Goal: Task Accomplishment & Management: Use online tool/utility

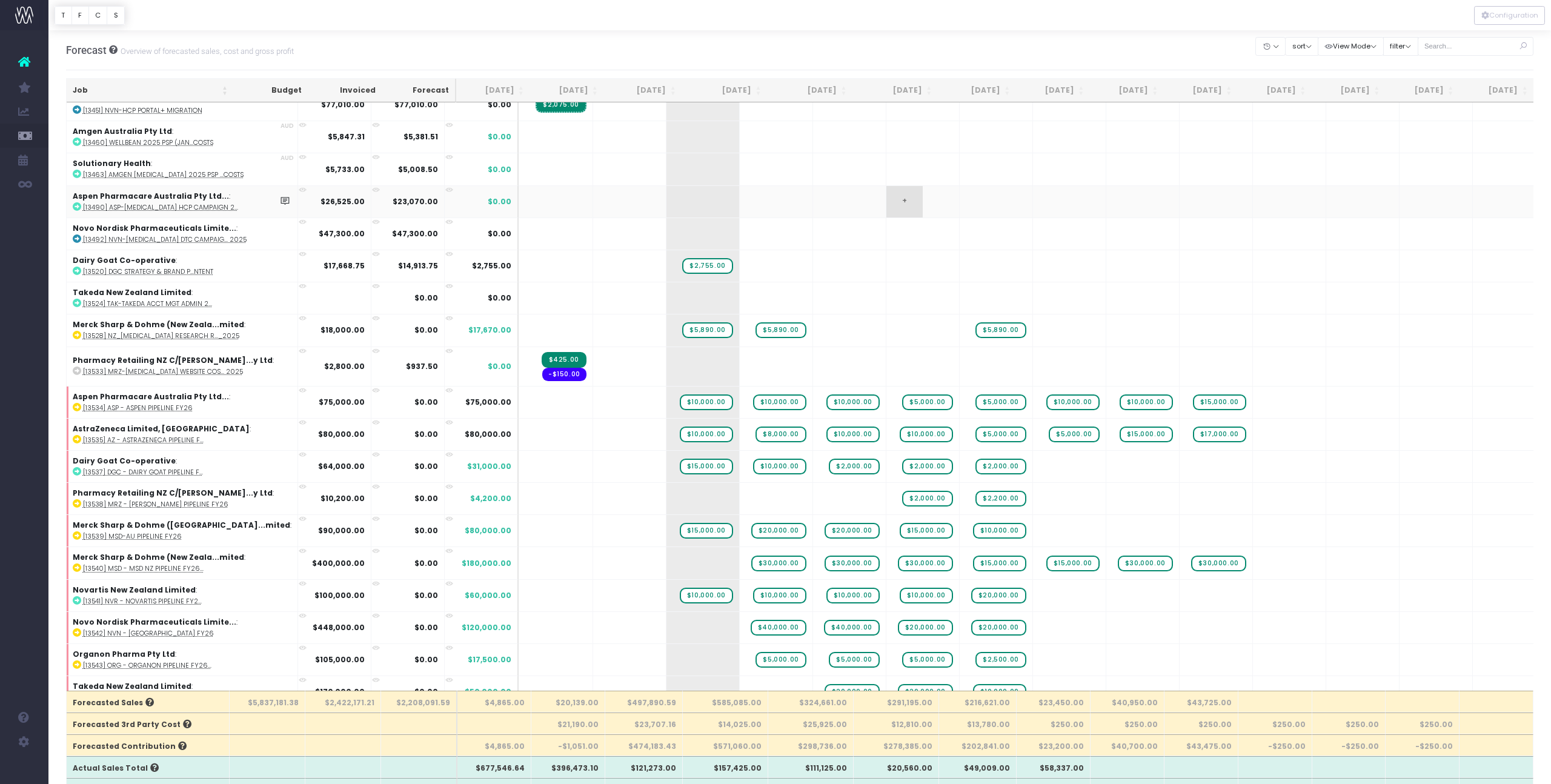
scroll to position [246, 0]
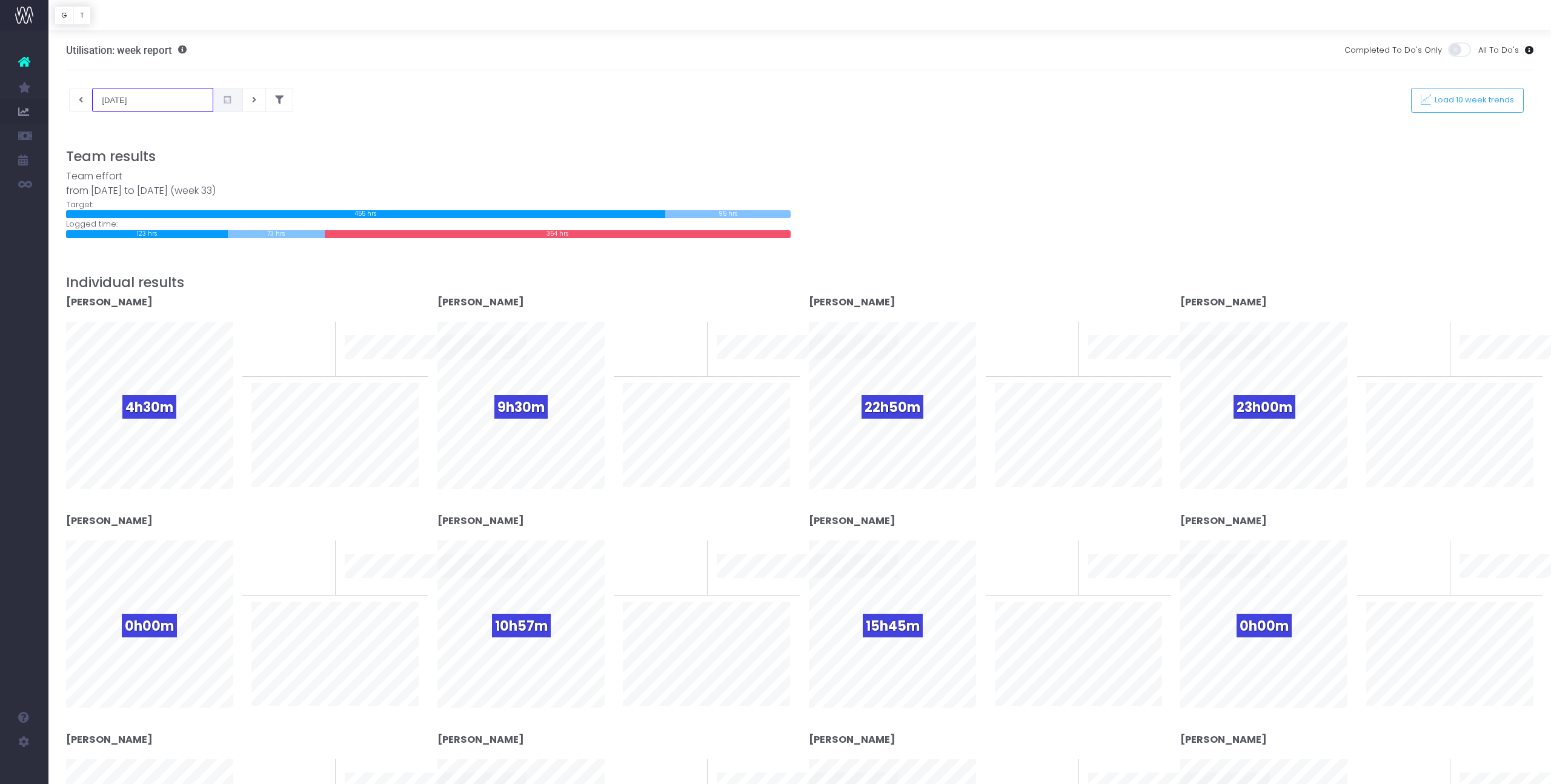
click at [120, 101] on input "13-08-2025" at bounding box center [152, 99] width 121 height 24
click at [111, 182] on td "4" at bounding box center [109, 182] width 21 height 18
type input "04-08-2025"
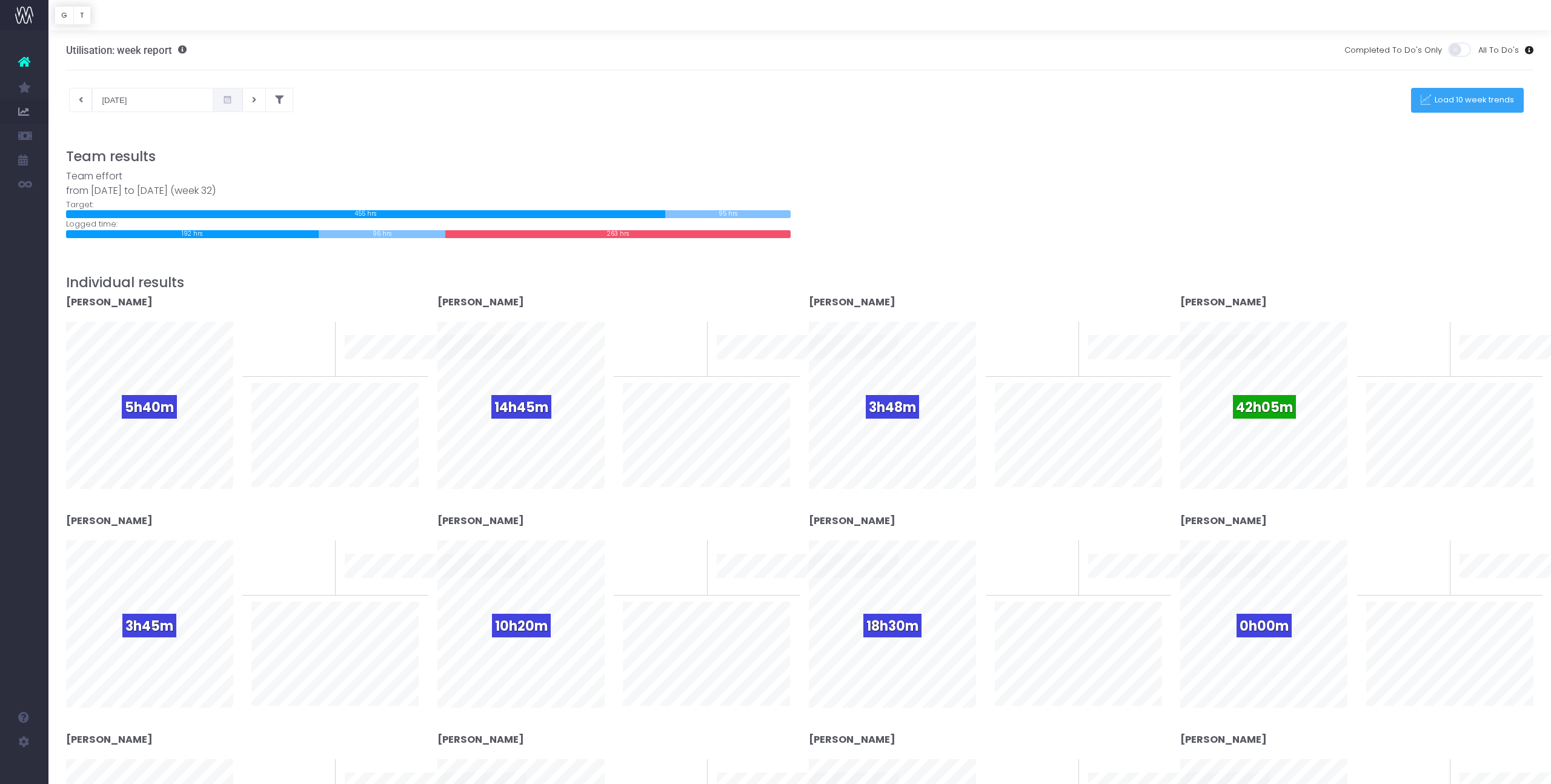
click at [1454, 95] on span "Load 10 week trends" at bounding box center [1473, 100] width 84 height 10
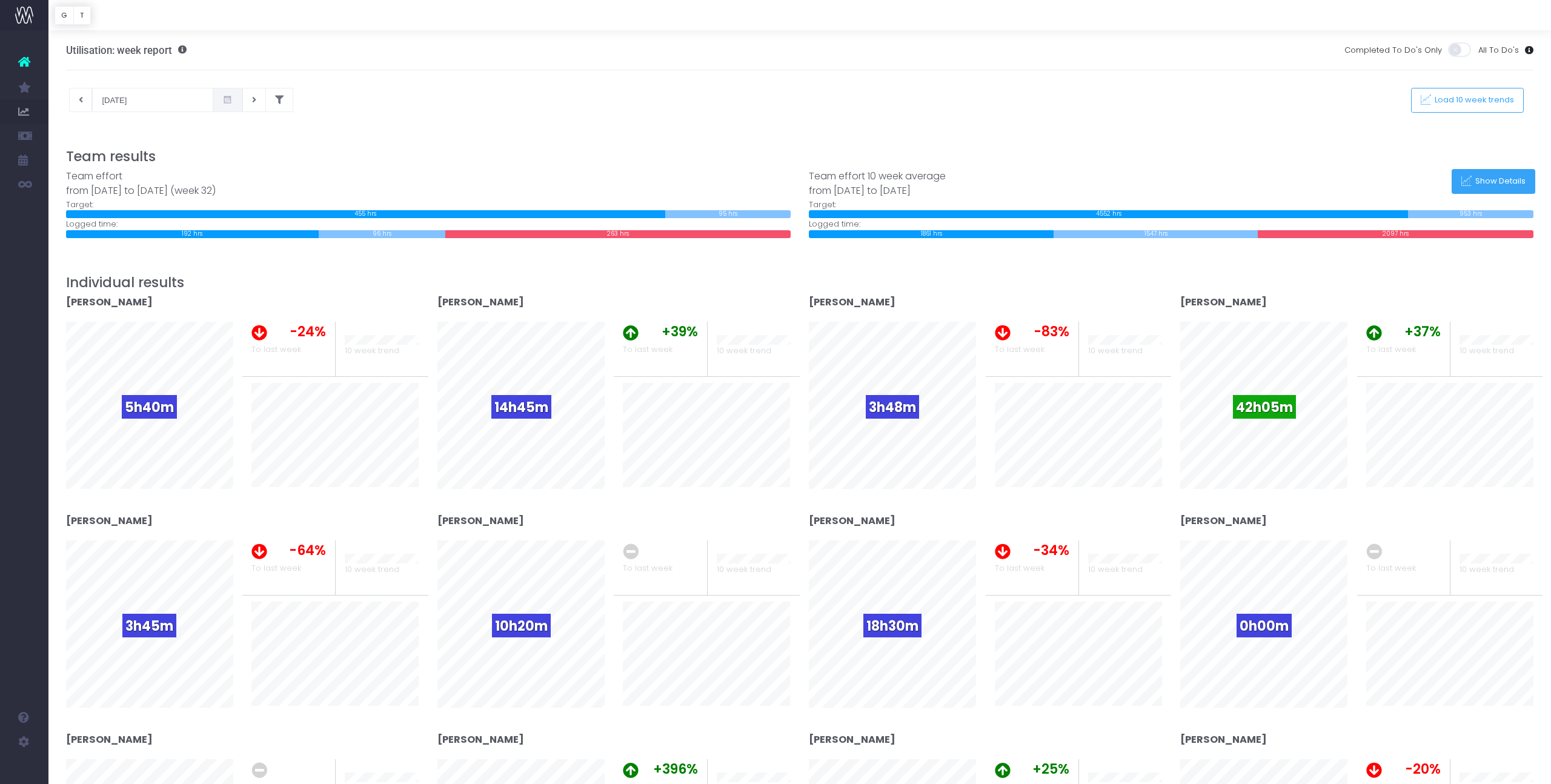
click at [1483, 179] on span "Show Details" at bounding box center [1499, 182] width 54 height 10
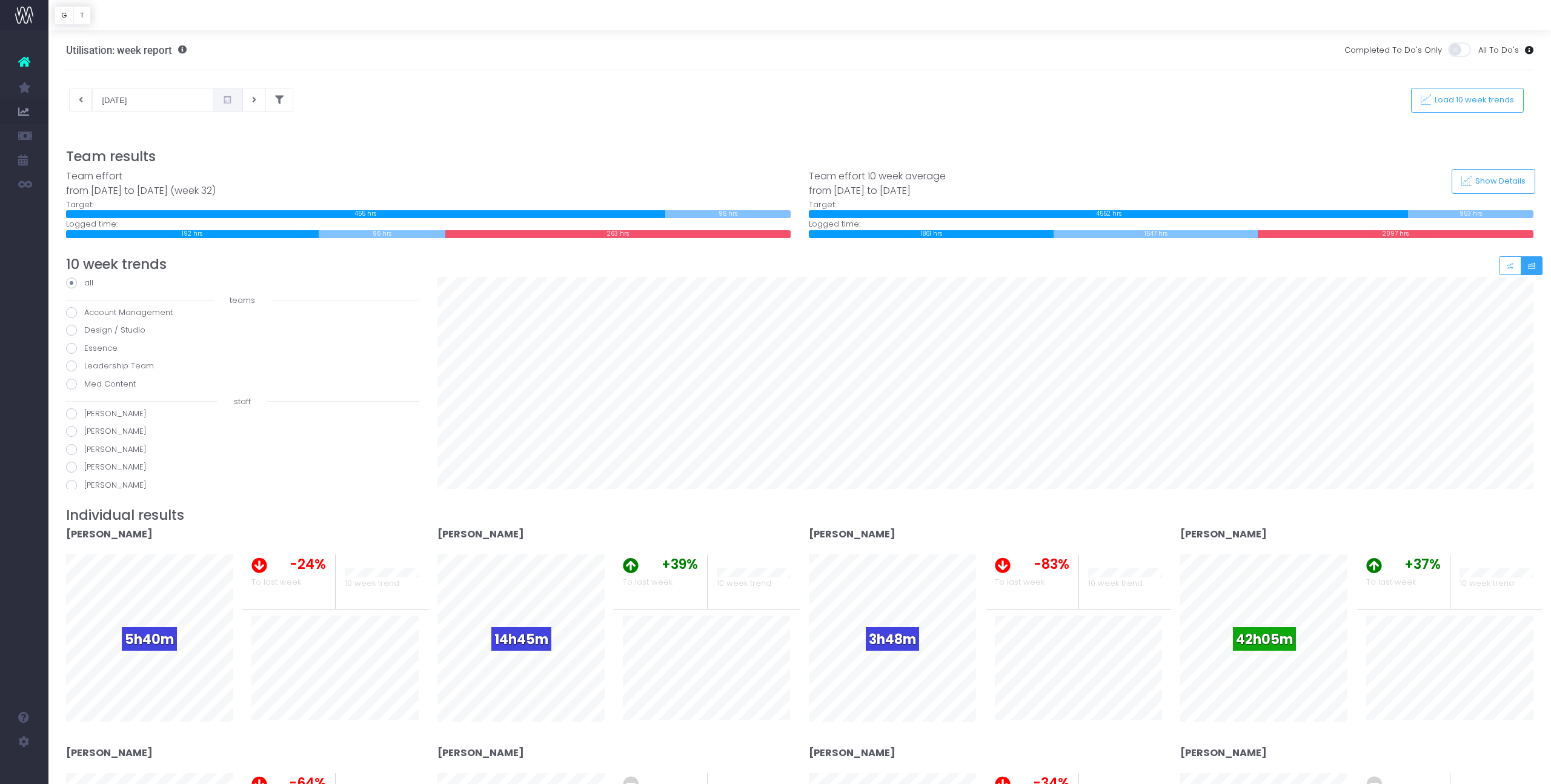
click at [71, 413] on span at bounding box center [71, 413] width 11 height 11
click at [84, 413] on input "[PERSON_NAME]" at bounding box center [88, 411] width 8 height 8
radio input "true"
click at [73, 433] on span at bounding box center [71, 431] width 11 height 11
click at [84, 433] on input "[PERSON_NAME]" at bounding box center [88, 429] width 8 height 8
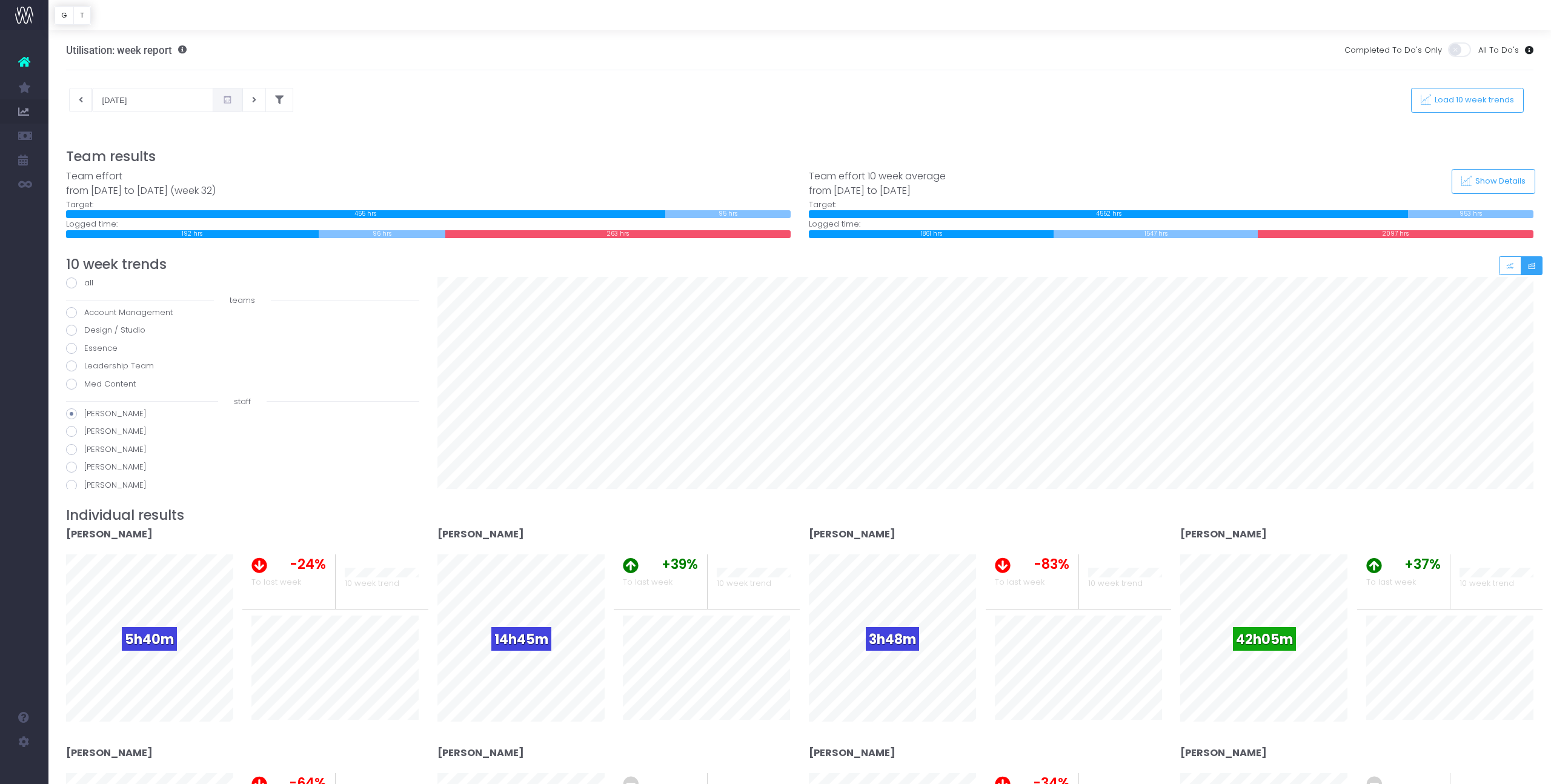
radio input "true"
click at [71, 447] on span at bounding box center [71, 449] width 11 height 11
click at [84, 447] on input "[PERSON_NAME]" at bounding box center [88, 447] width 8 height 8
radio input "true"
click at [70, 464] on span at bounding box center [71, 467] width 11 height 11
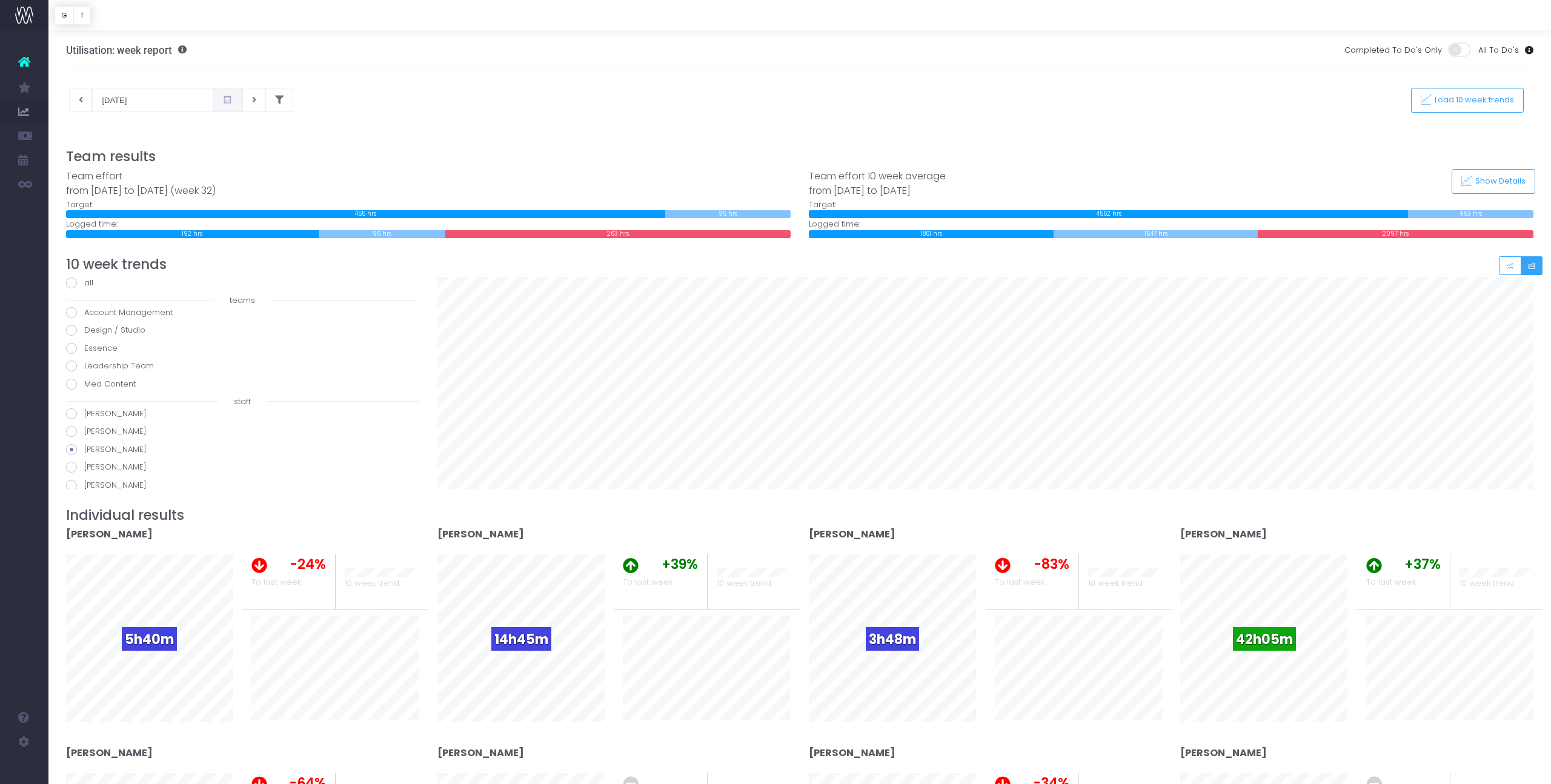
click at [84, 464] on input "[PERSON_NAME]" at bounding box center [88, 465] width 8 height 8
radio input "true"
click at [70, 403] on span at bounding box center [71, 403] width 11 height 11
click at [84, 403] on input "[PERSON_NAME]" at bounding box center [88, 401] width 8 height 8
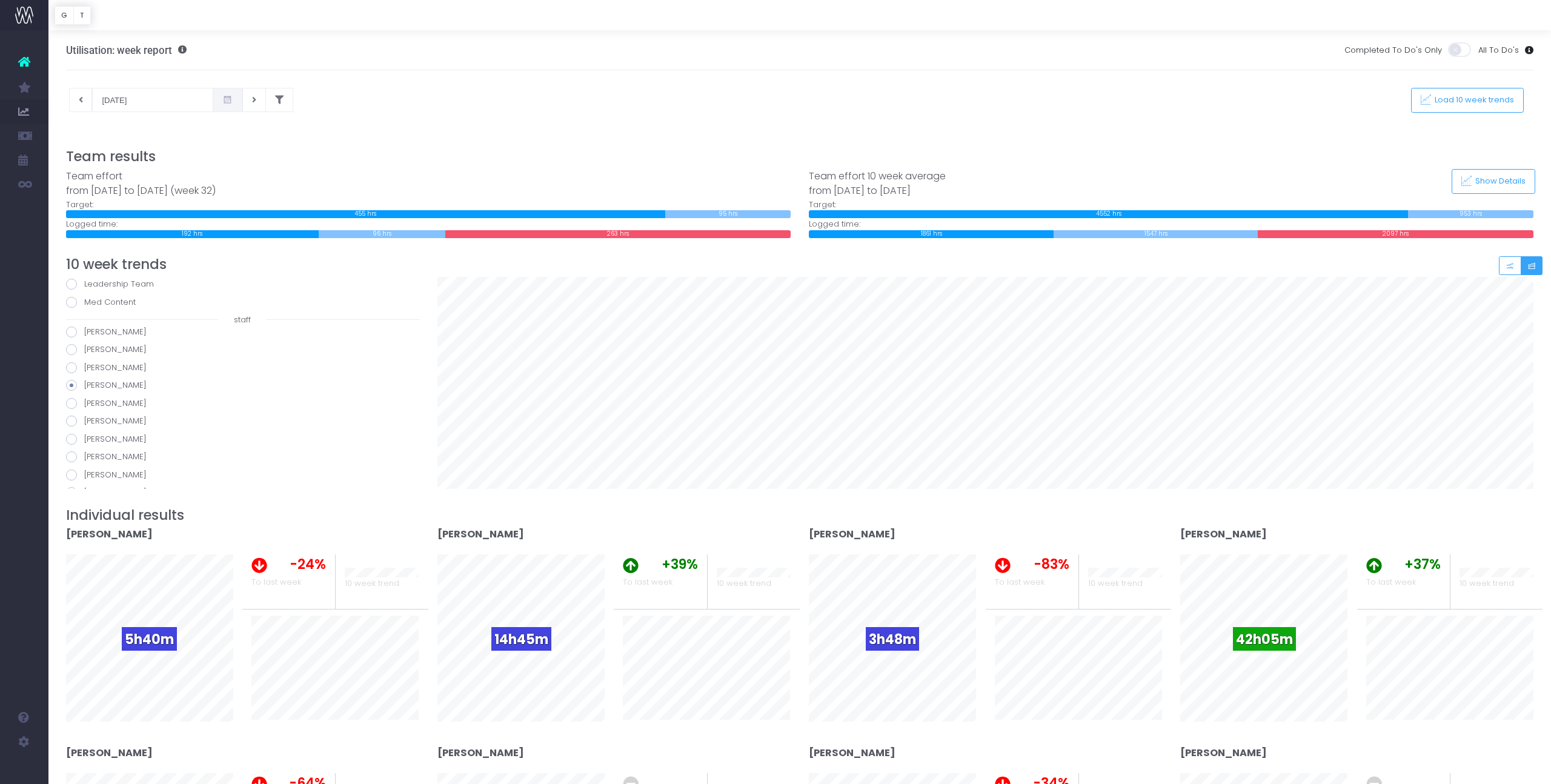
radio input "true"
click at [72, 422] on span at bounding box center [71, 420] width 11 height 11
click at [84, 422] on input "[PERSON_NAME]" at bounding box center [88, 419] width 8 height 8
radio input "true"
click at [72, 438] on span at bounding box center [71, 439] width 11 height 11
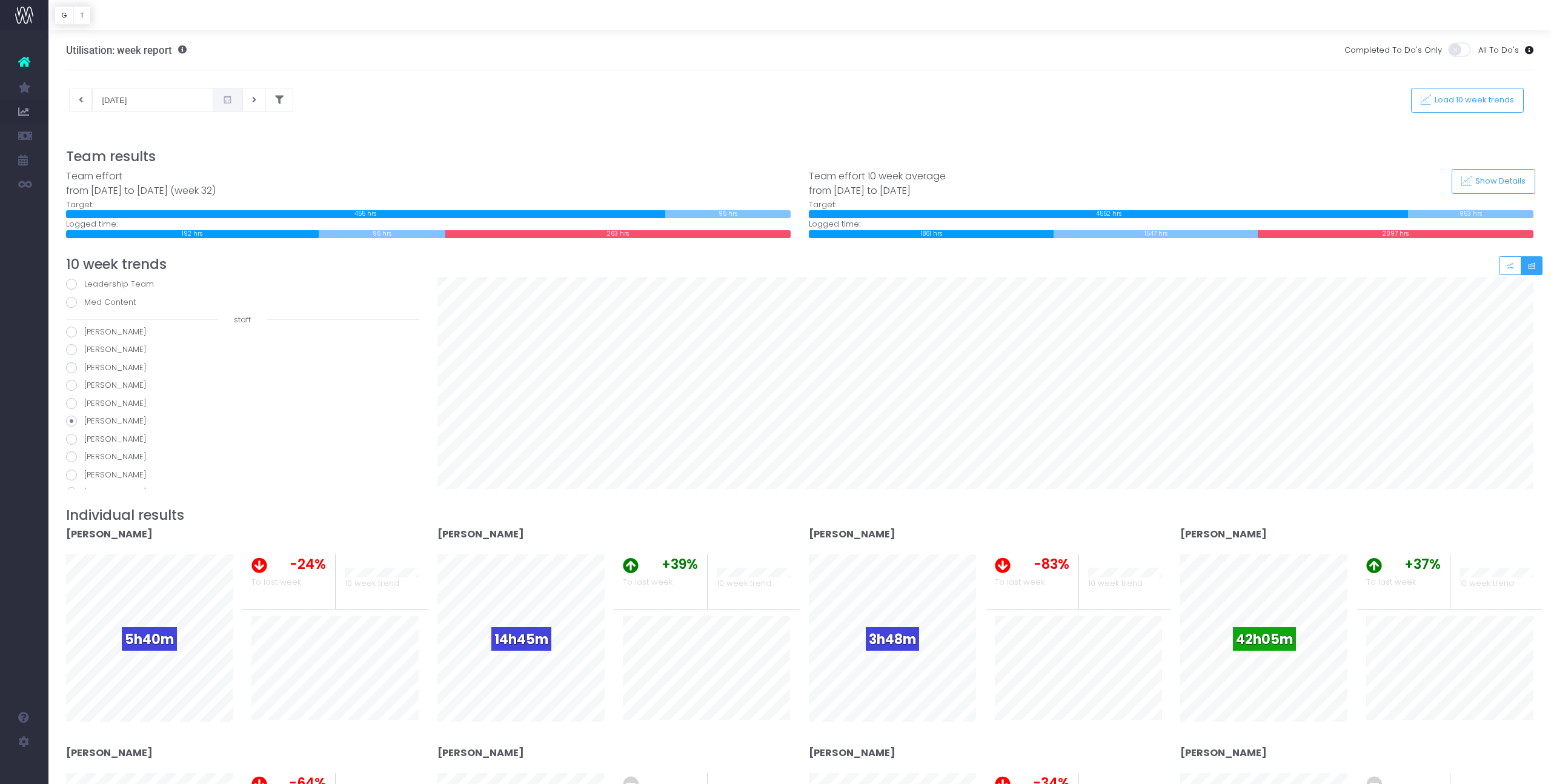
click at [84, 438] on input "[PERSON_NAME]" at bounding box center [88, 437] width 8 height 8
radio input "true"
click at [72, 363] on span at bounding box center [71, 363] width 11 height 11
click at [84, 363] on input "Helene Wellington" at bounding box center [88, 362] width 8 height 8
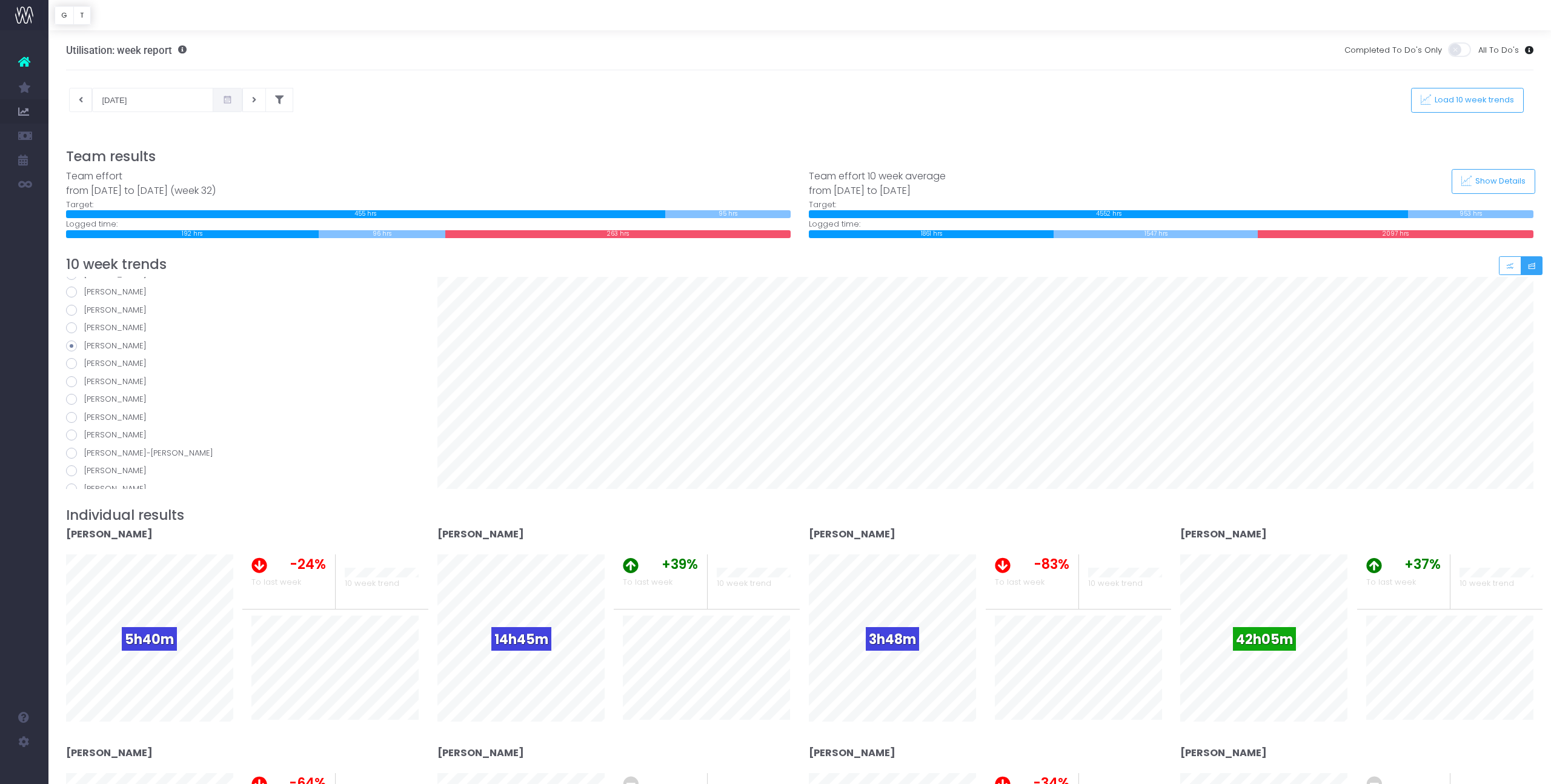
radio input "true"
click at [70, 382] on span at bounding box center [71, 381] width 11 height 11
click at [84, 382] on input "Holly Mafaufau" at bounding box center [88, 379] width 8 height 8
radio input "true"
click at [70, 398] on span at bounding box center [71, 399] width 11 height 11
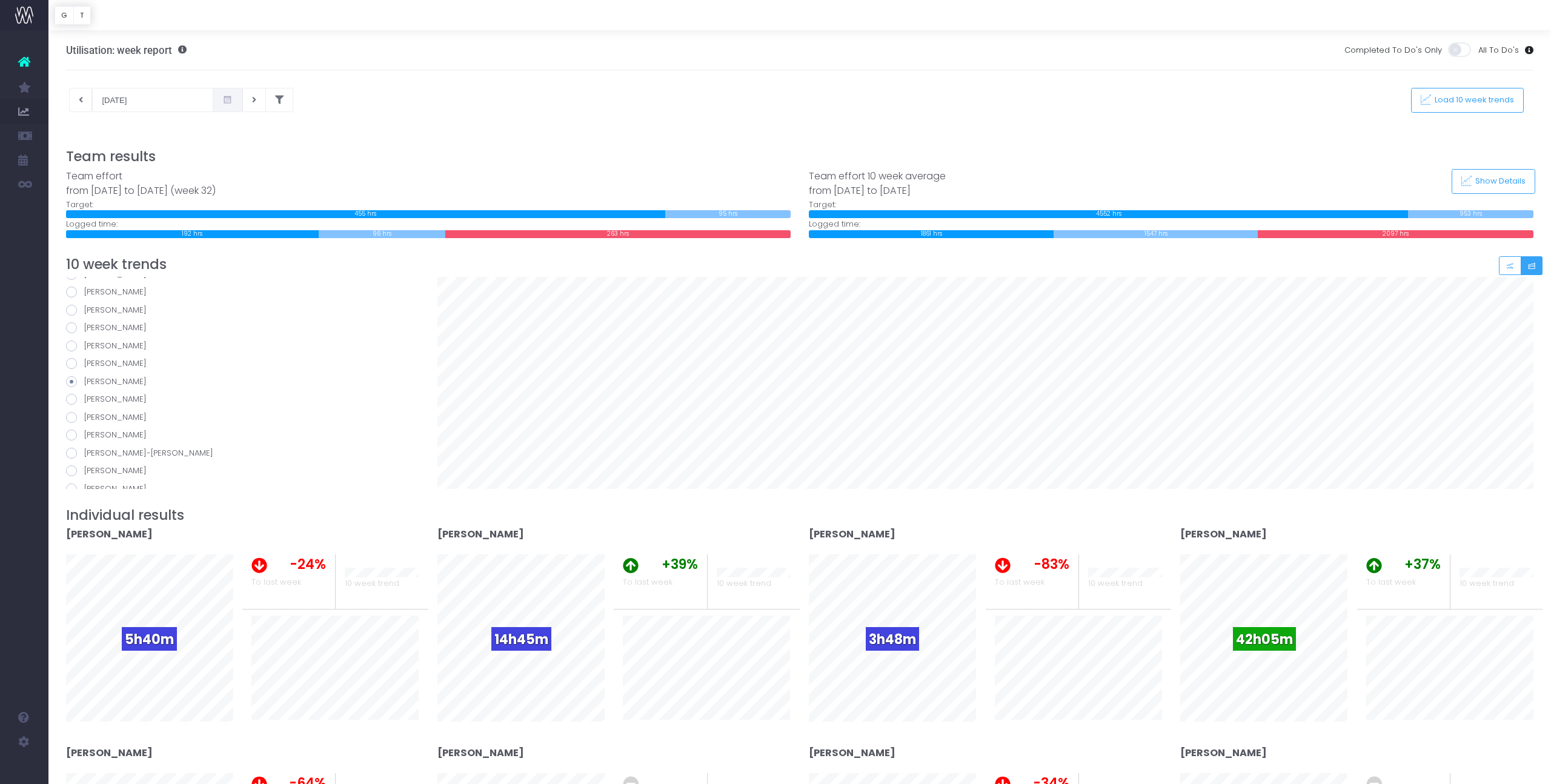
click at [84, 398] on input "[PERSON_NAME]" at bounding box center [88, 397] width 8 height 8
radio input "true"
click at [70, 421] on span at bounding box center [71, 417] width 11 height 11
click at [84, 419] on input "[PERSON_NAME]" at bounding box center [88, 415] width 8 height 8
radio input "true"
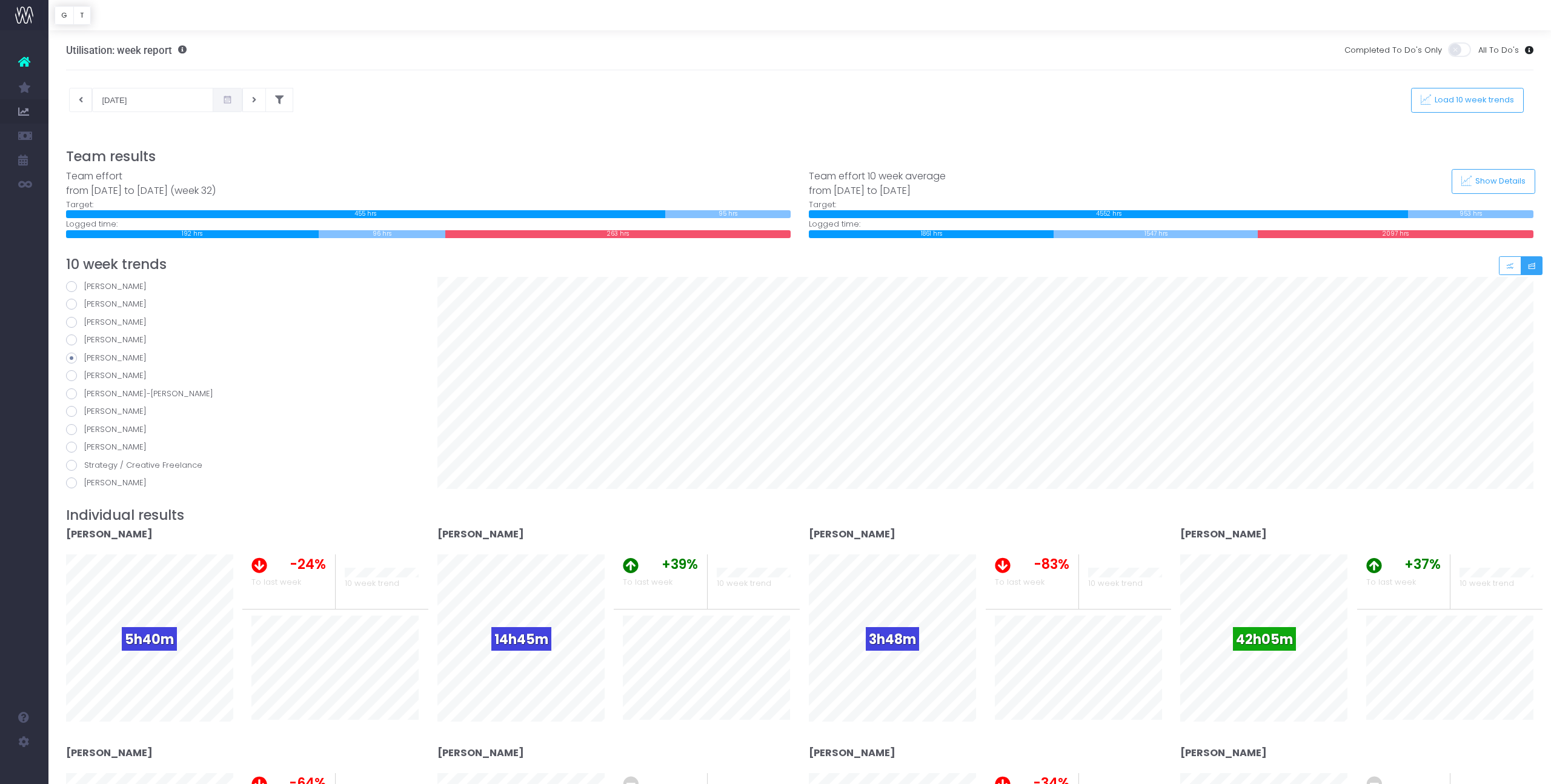
scroll to position [237, 0]
click at [76, 373] on span at bounding box center [71, 372] width 11 height 11
click at [84, 373] on input "[PERSON_NAME]" at bounding box center [88, 370] width 8 height 8
radio input "true"
click at [72, 392] on span at bounding box center [71, 390] width 11 height 11
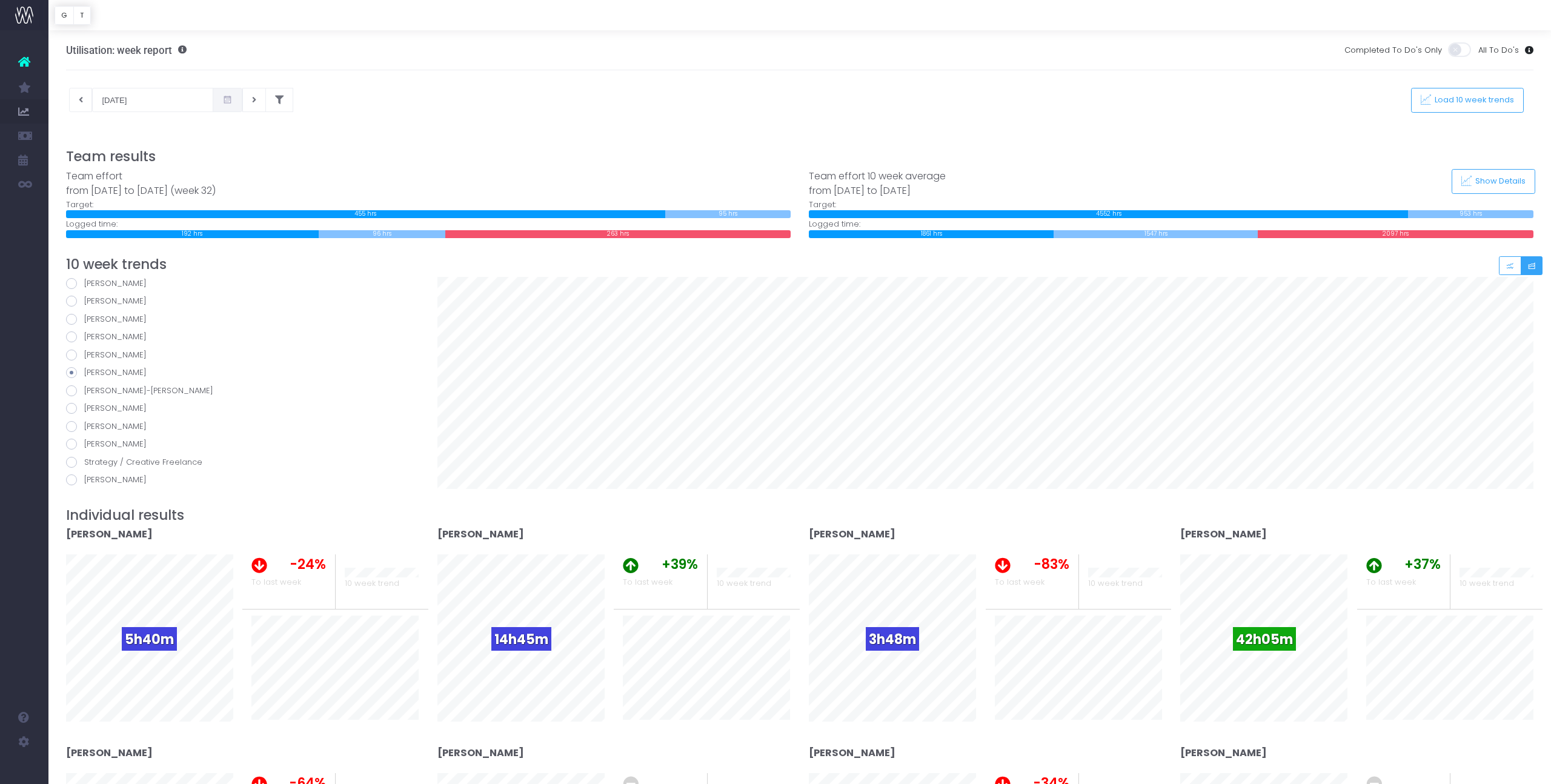
click at [84, 392] on input "[PERSON_NAME]-[PERSON_NAME]" at bounding box center [88, 388] width 8 height 8
radio input "true"
click at [72, 407] on span at bounding box center [71, 408] width 11 height 11
click at [84, 407] on input "[PERSON_NAME]" at bounding box center [88, 406] width 8 height 8
radio input "true"
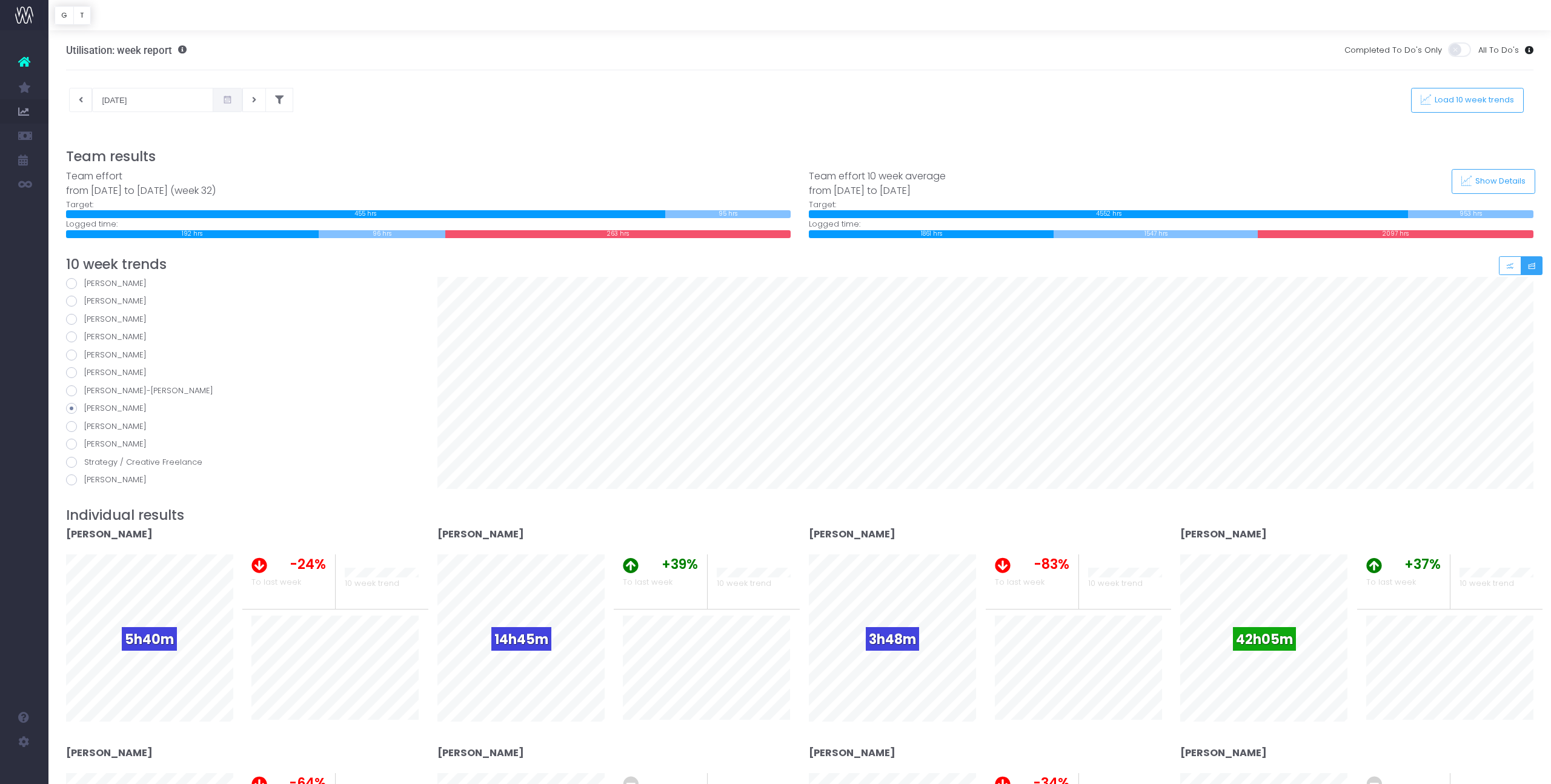
click at [73, 423] on span at bounding box center [71, 426] width 11 height 11
click at [84, 423] on input "[PERSON_NAME]" at bounding box center [88, 424] width 8 height 8
radio input "true"
click at [72, 443] on span at bounding box center [71, 444] width 11 height 11
click at [84, 443] on input "[PERSON_NAME]" at bounding box center [88, 442] width 8 height 8
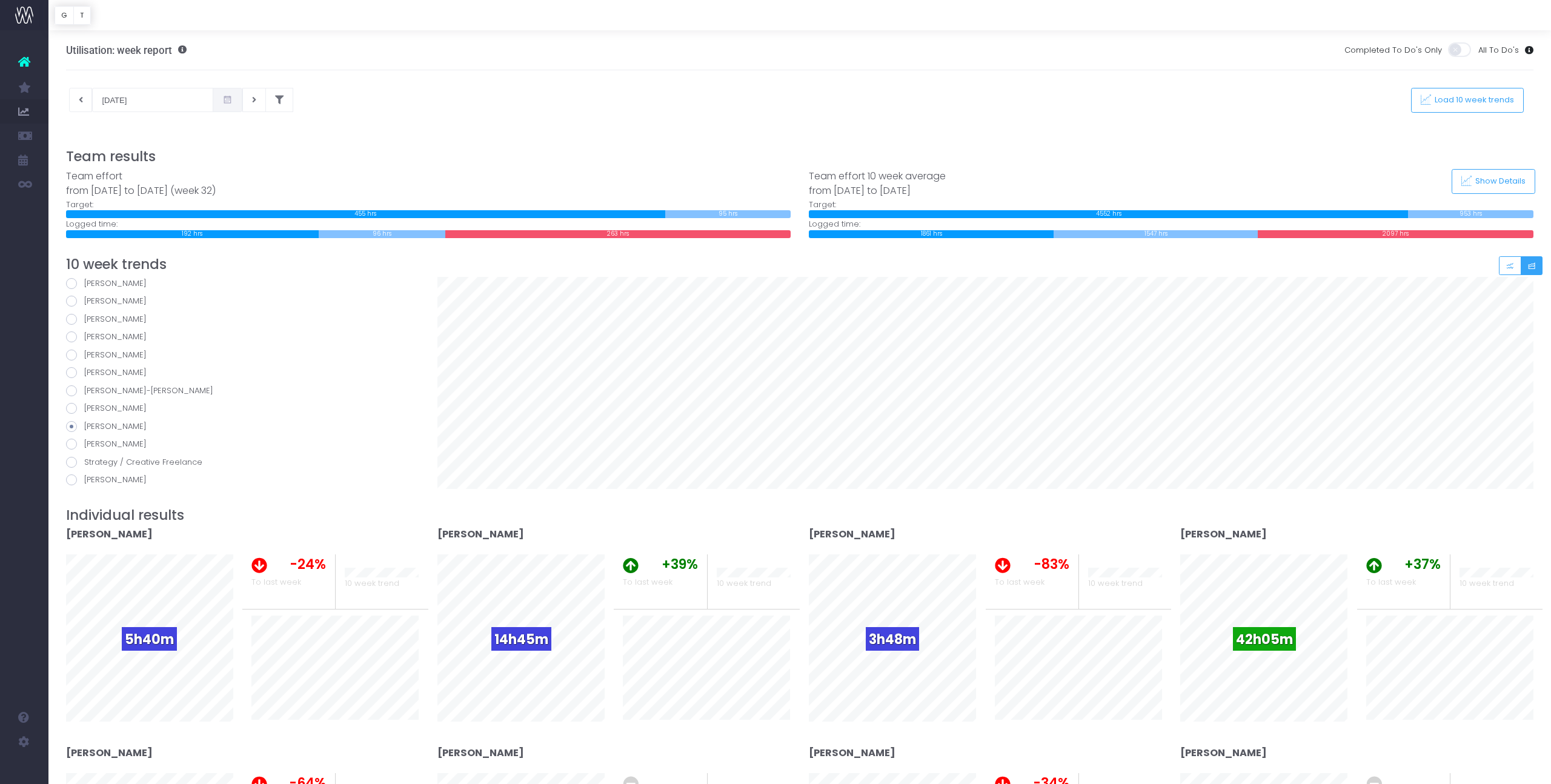
radio input "true"
click at [75, 462] on span at bounding box center [71, 462] width 11 height 11
click at [84, 462] on input "Strategy / Creative Freelance" at bounding box center [88, 460] width 8 height 8
radio input "true"
click at [71, 480] on span at bounding box center [71, 479] width 11 height 11
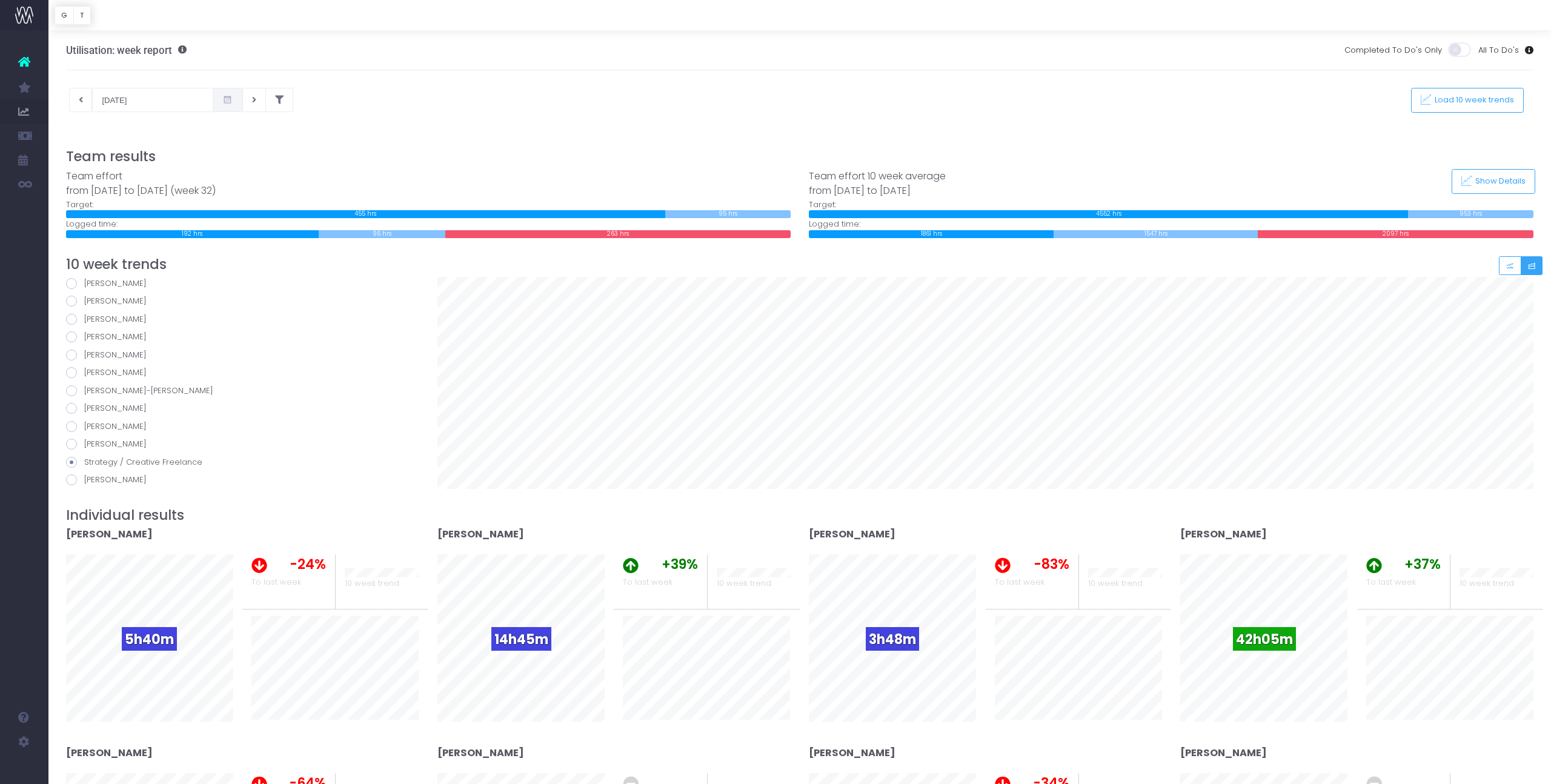
click at [84, 480] on input "[PERSON_NAME]" at bounding box center [88, 477] width 8 height 8
radio input "true"
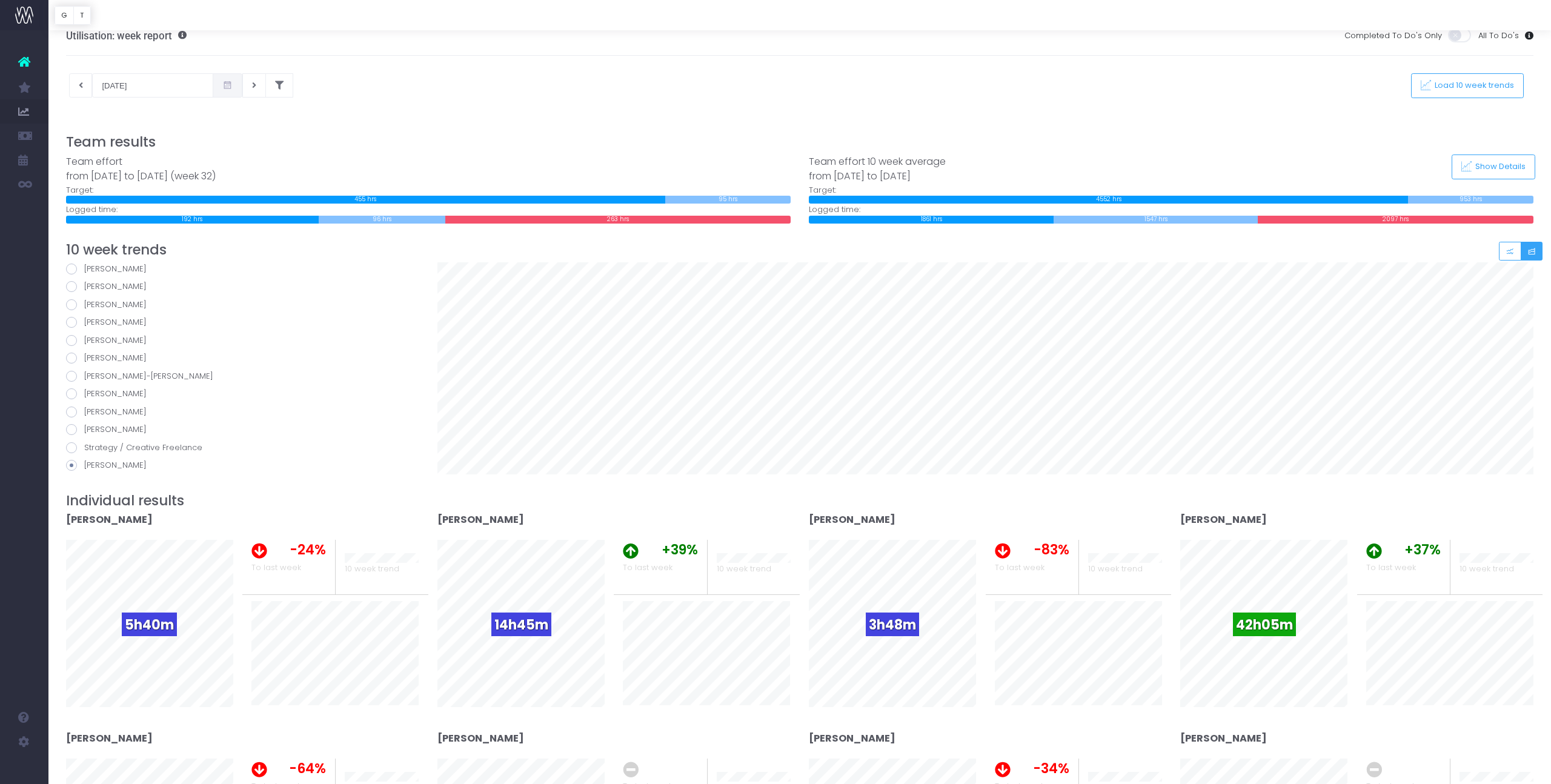
scroll to position [0, 0]
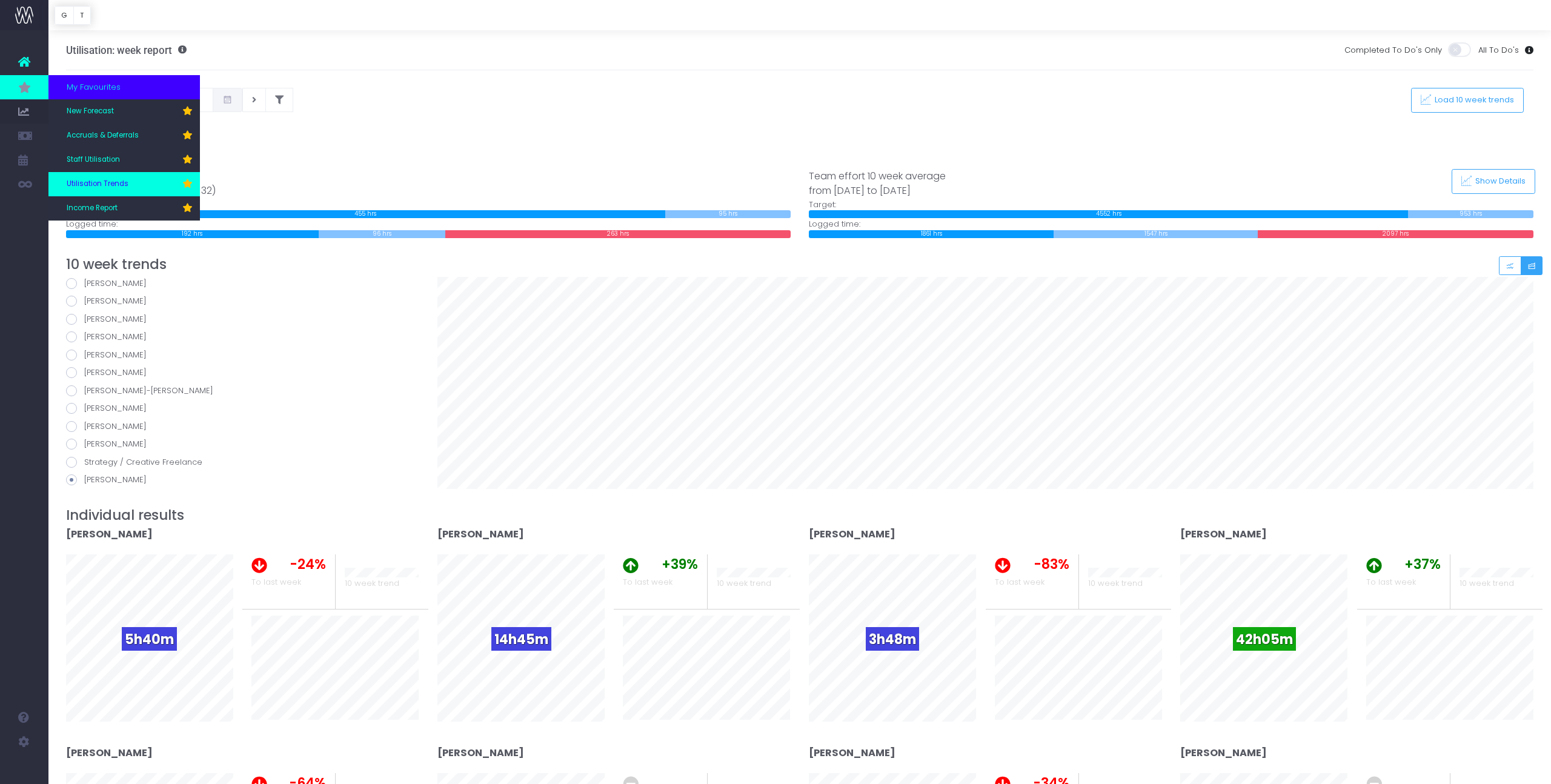
click at [124, 183] on span "Utilisation Trends" at bounding box center [97, 184] width 61 height 11
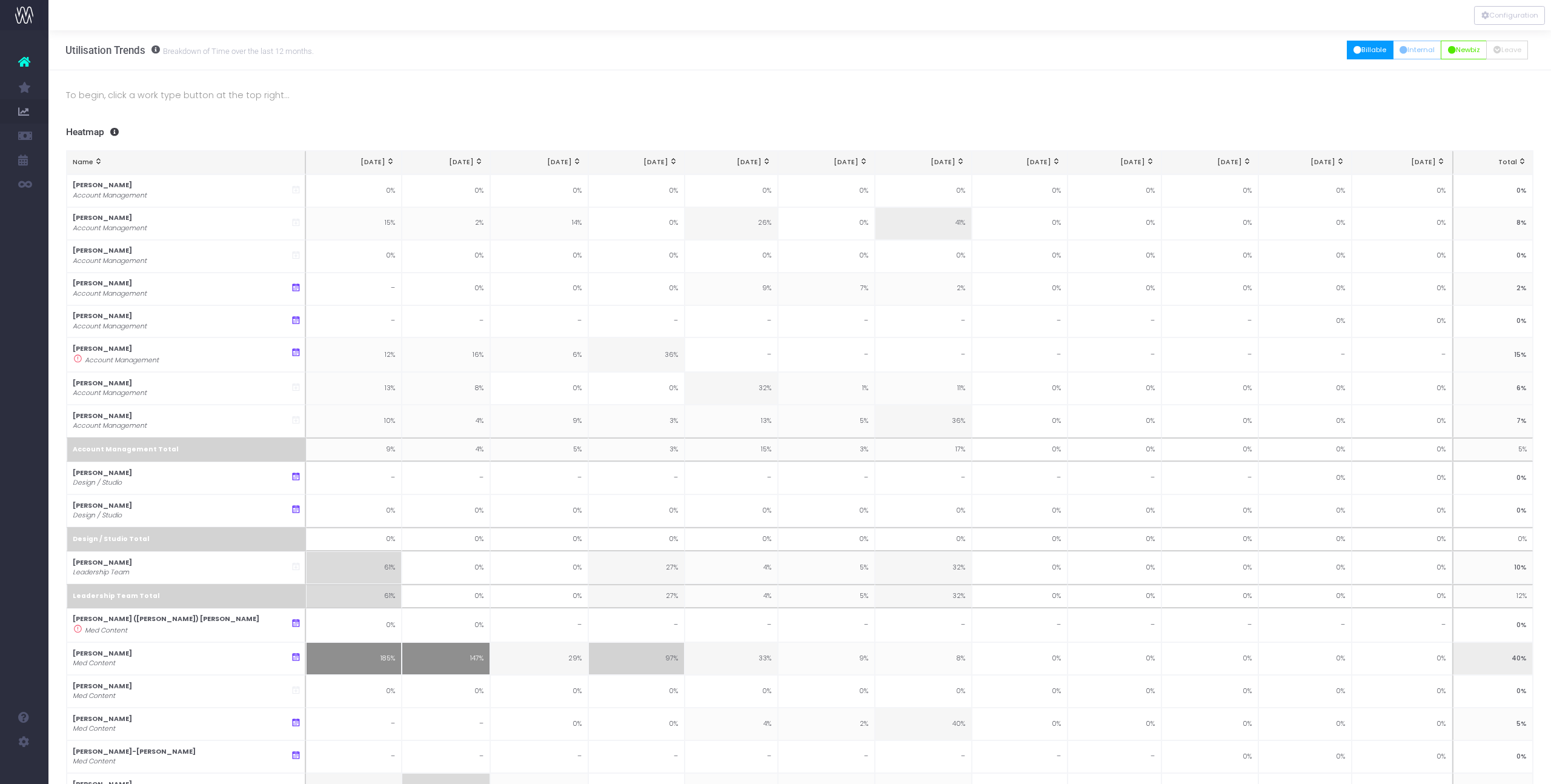
click at [1368, 48] on button "Billable" at bounding box center [1370, 50] width 46 height 19
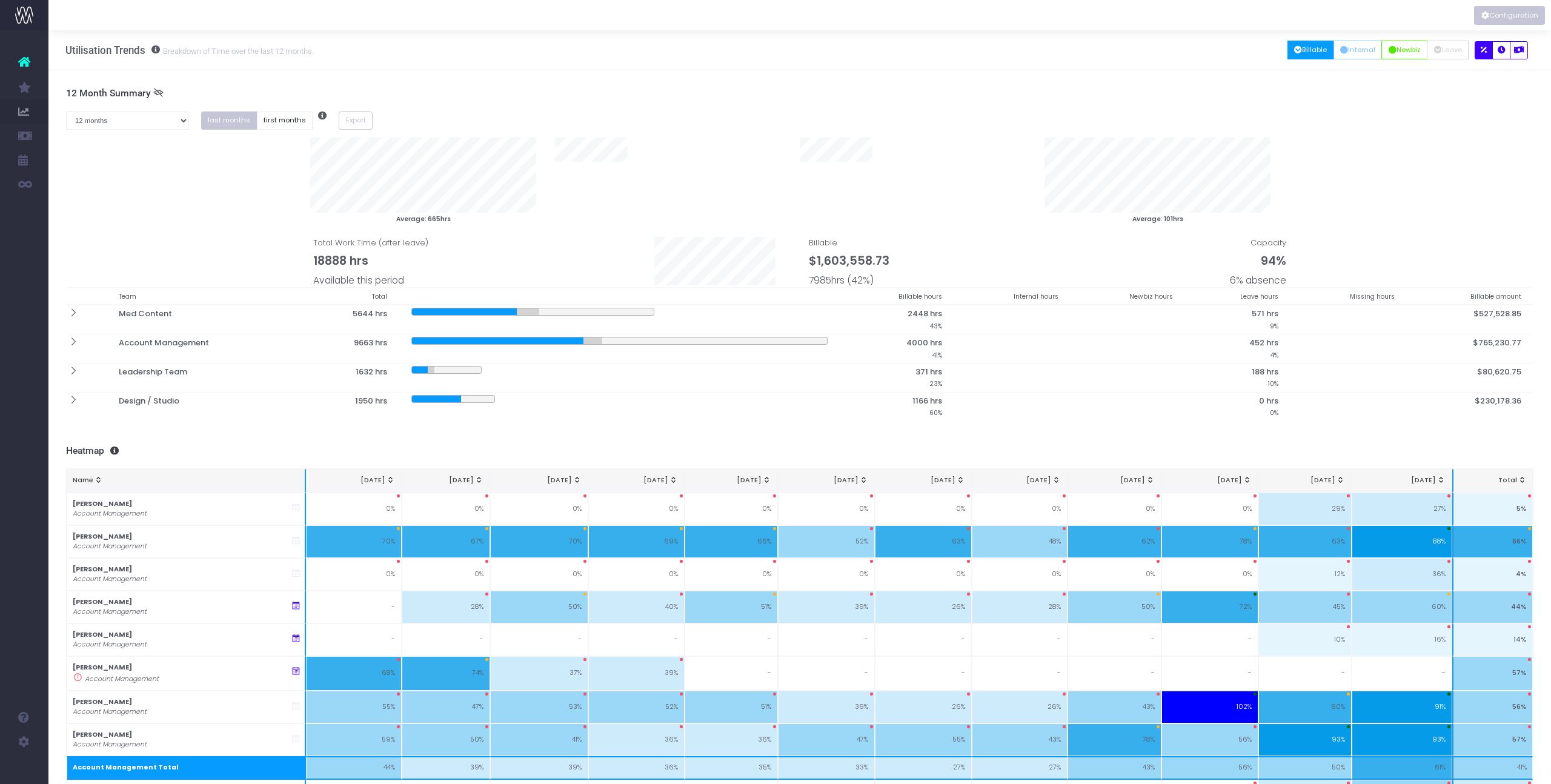
click at [1500, 16] on button "Configuration" at bounding box center [1510, 15] width 71 height 19
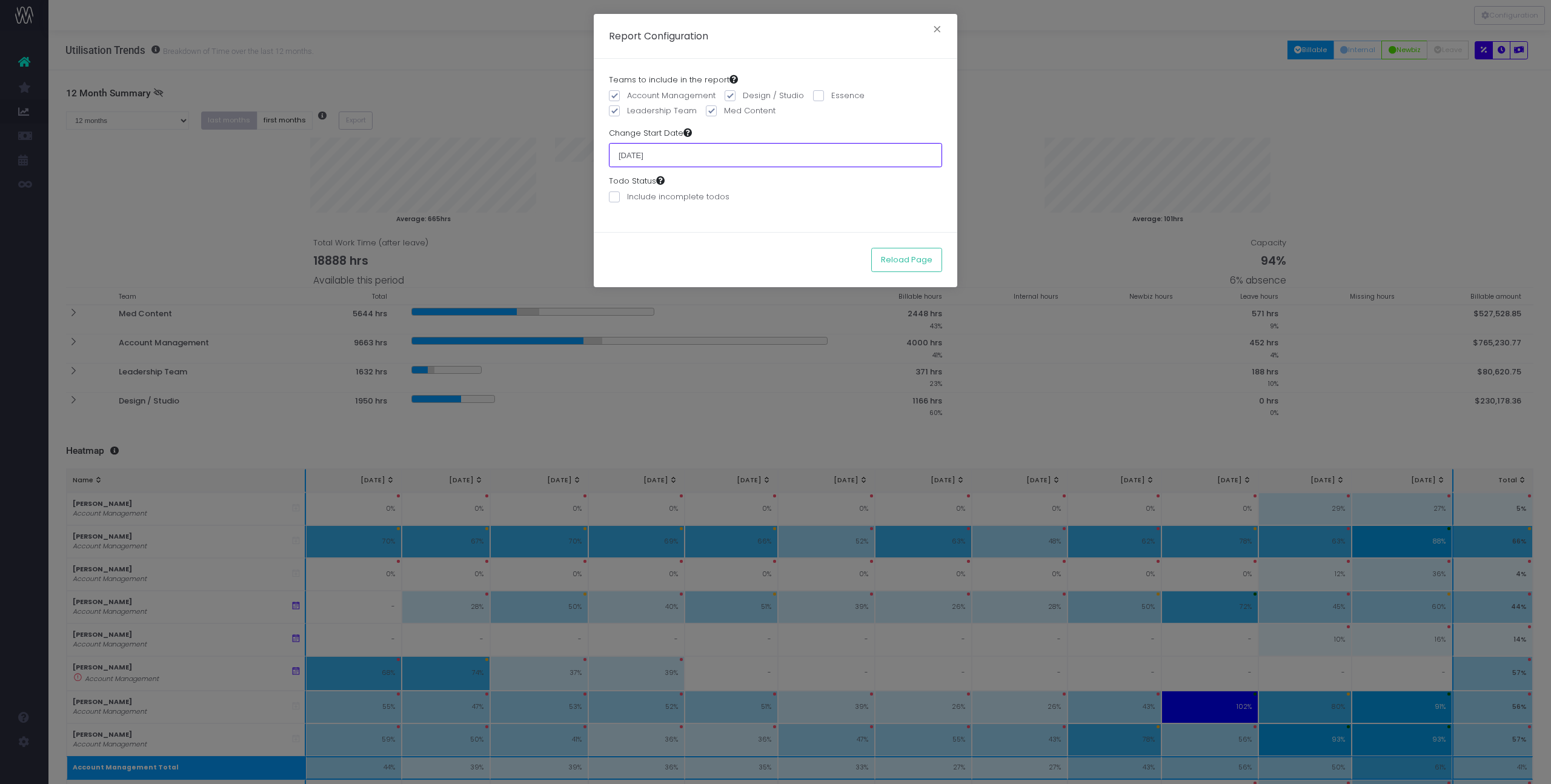
click at [664, 152] on input "01 June 2024" at bounding box center [775, 155] width 333 height 24
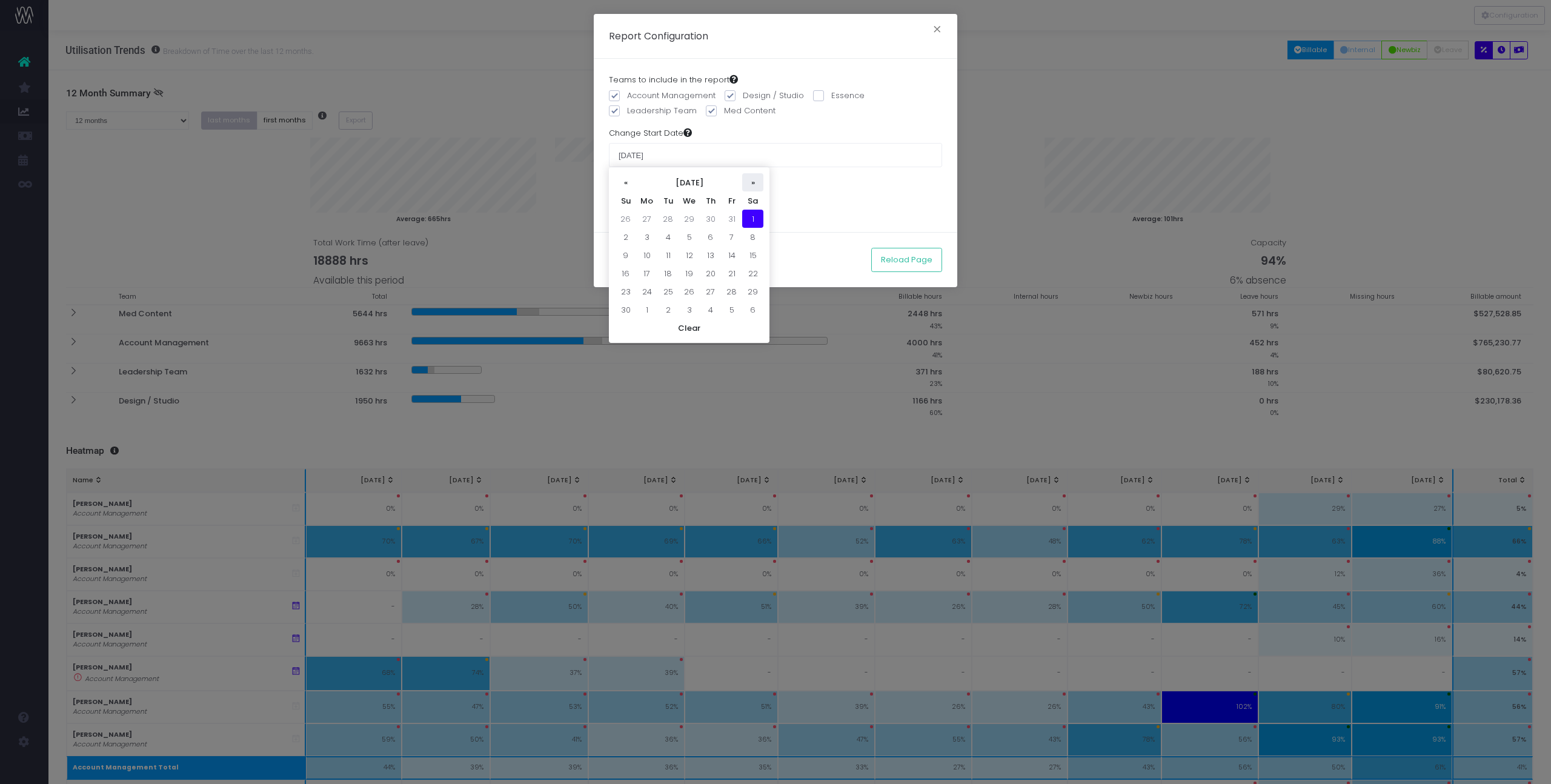
click at [760, 182] on th "»" at bounding box center [753, 182] width 21 height 18
click at [621, 232] on td "1" at bounding box center [625, 237] width 21 height 18
type input "[DATE]"
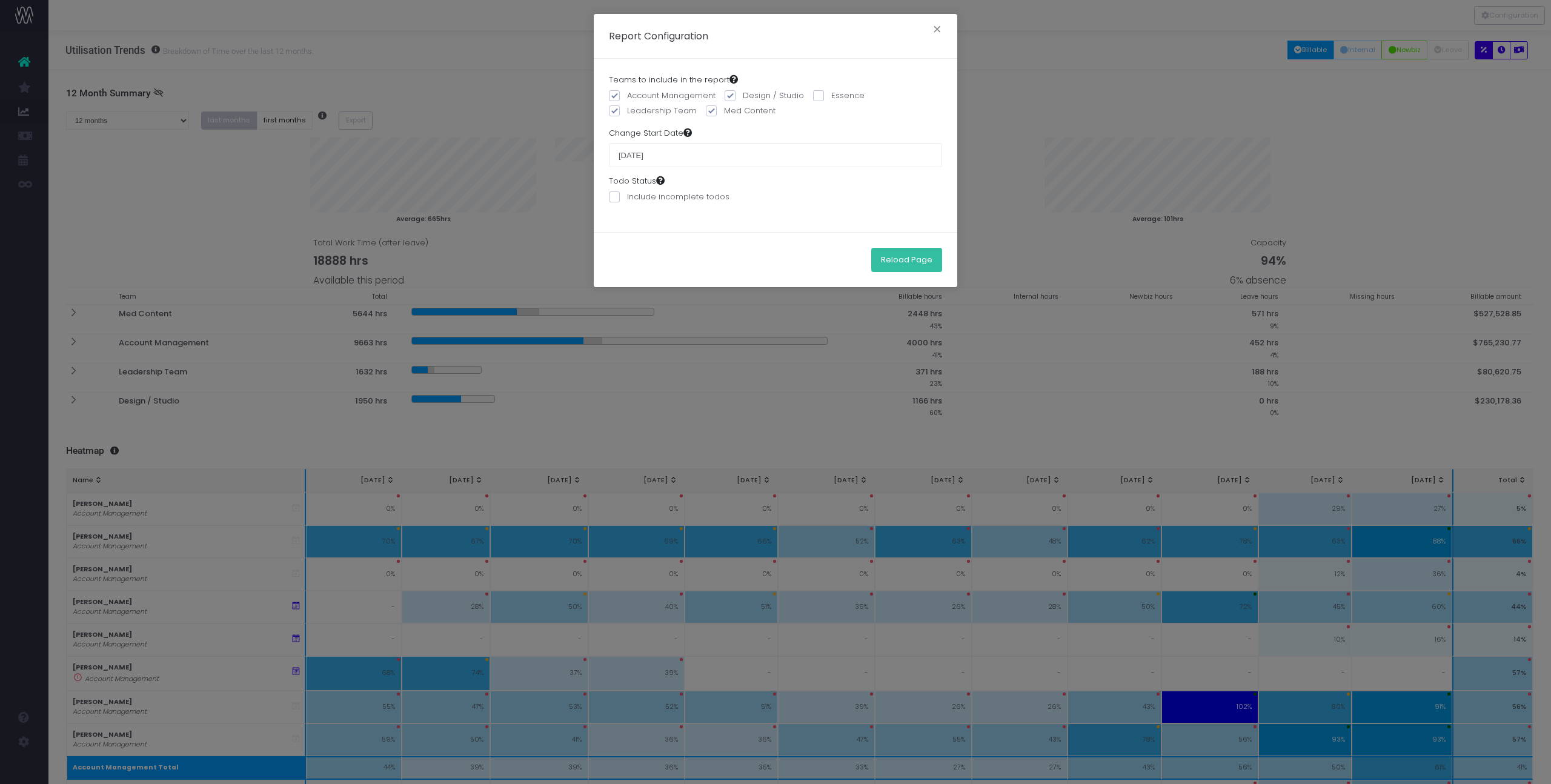
click at [917, 256] on button "Reload Page" at bounding box center [907, 260] width 71 height 24
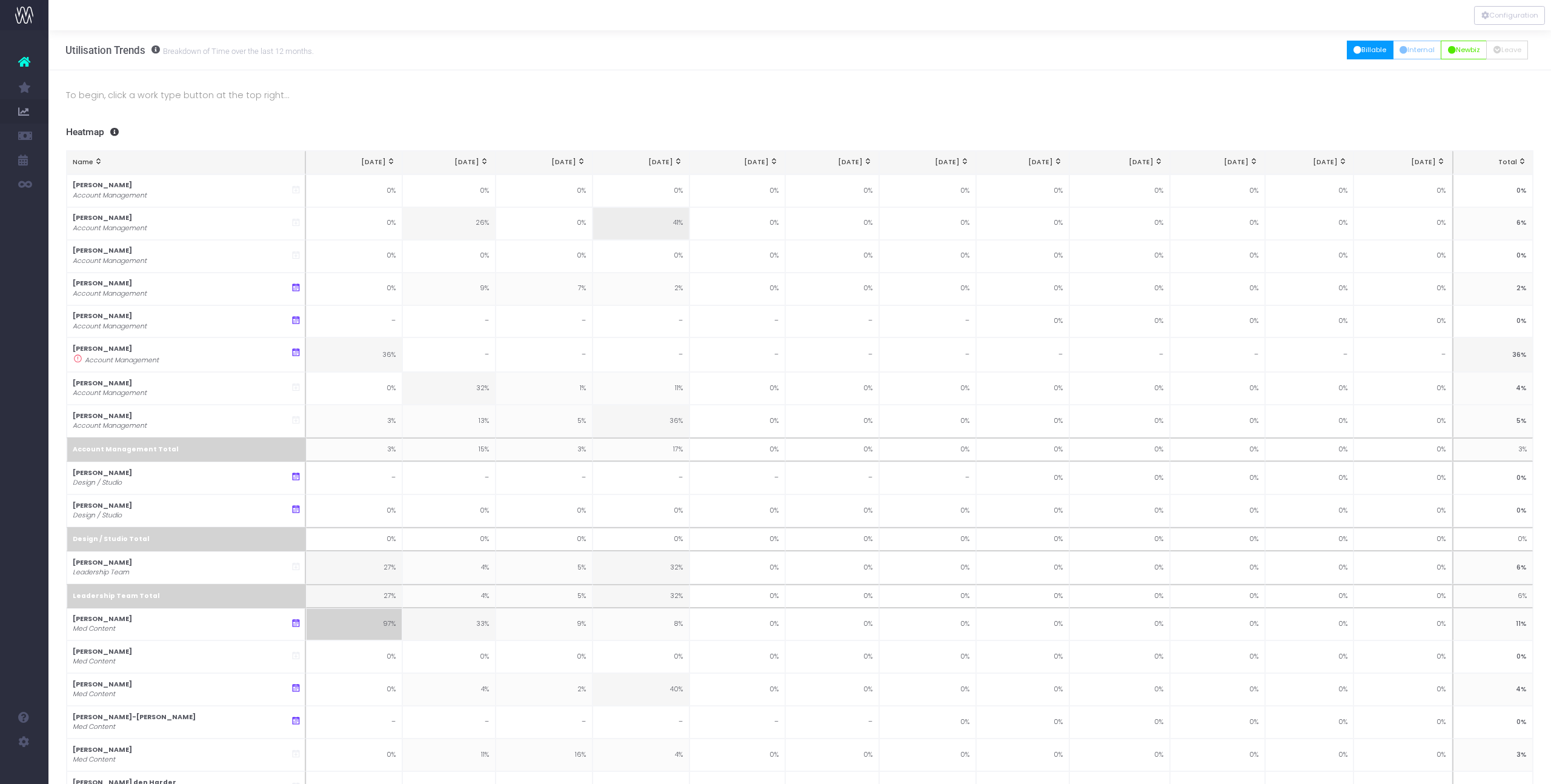
click at [1366, 43] on button "Billable" at bounding box center [1370, 50] width 46 height 19
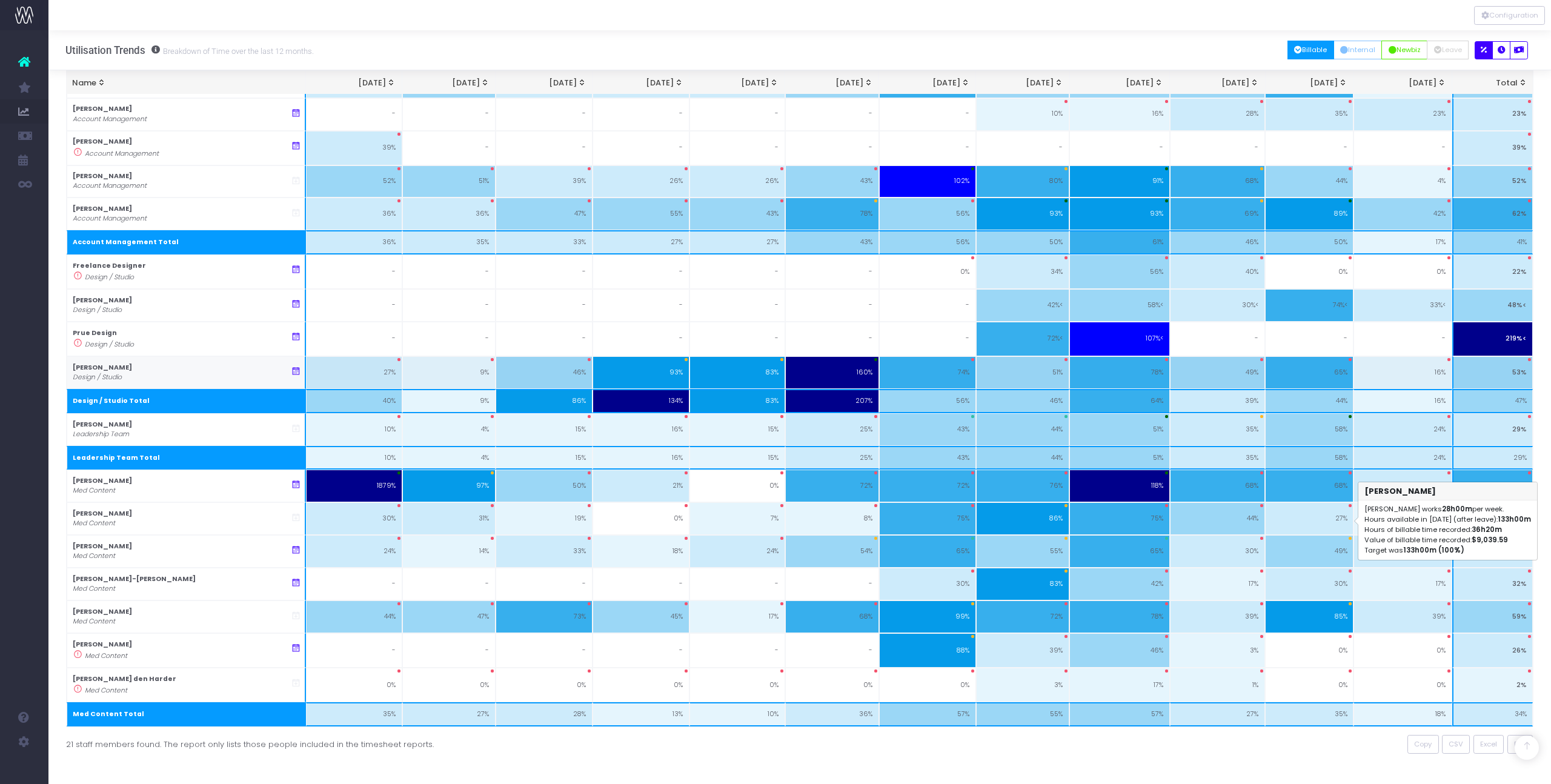
scroll to position [500, 0]
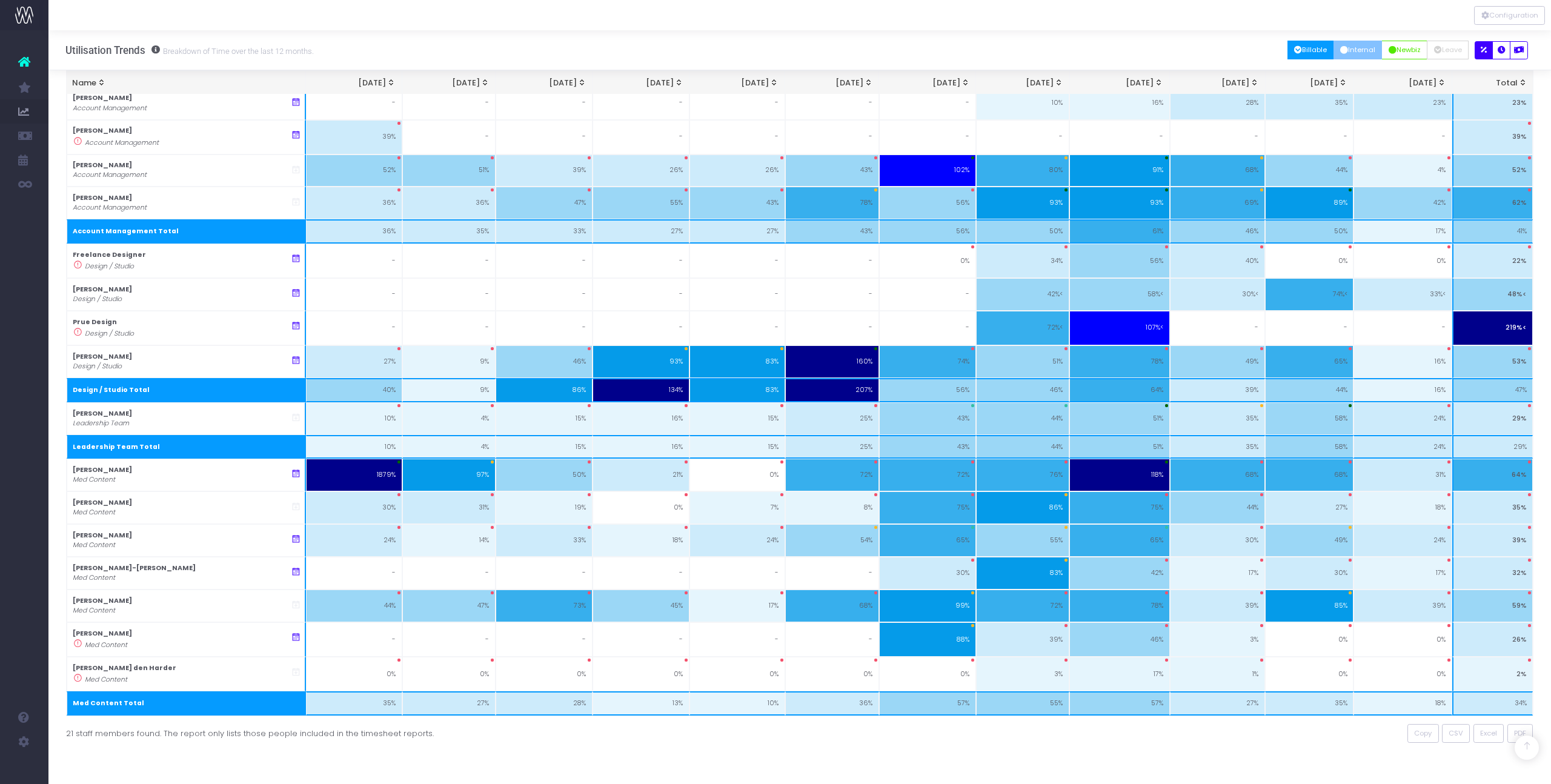
click at [1345, 50] on button "Internal" at bounding box center [1358, 50] width 49 height 19
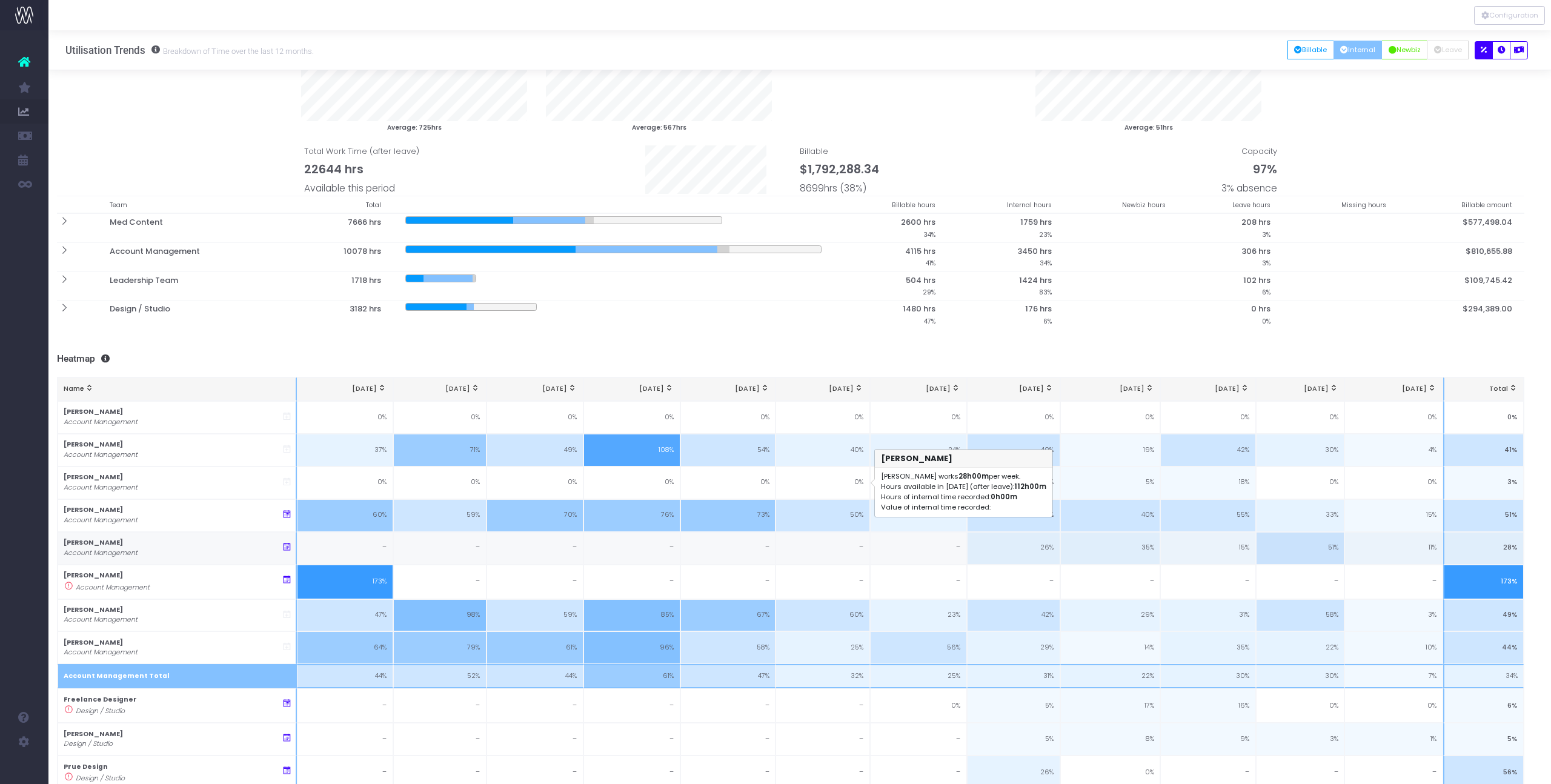
scroll to position [0, 9]
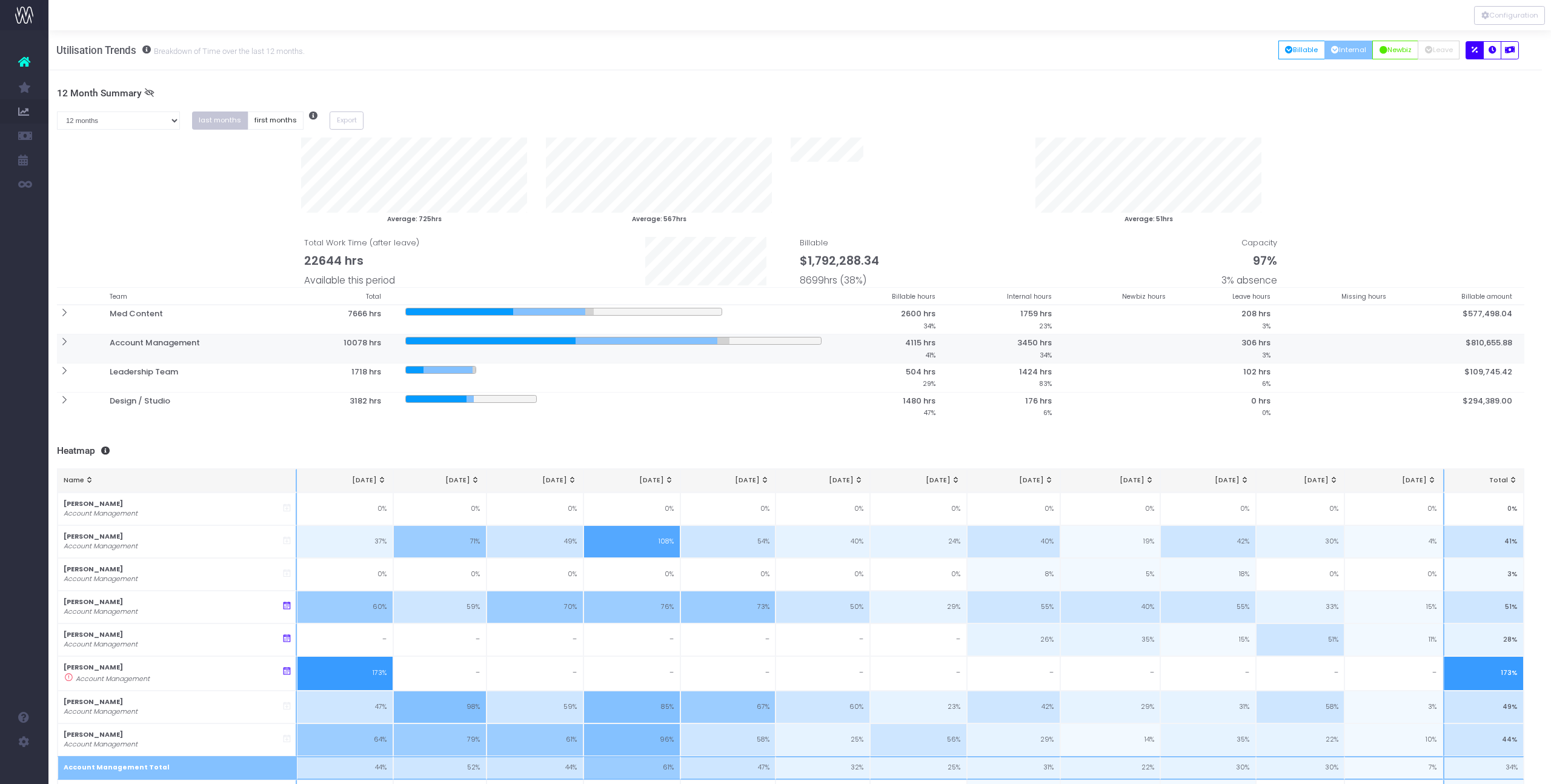
click at [63, 347] on icon at bounding box center [64, 342] width 10 height 10
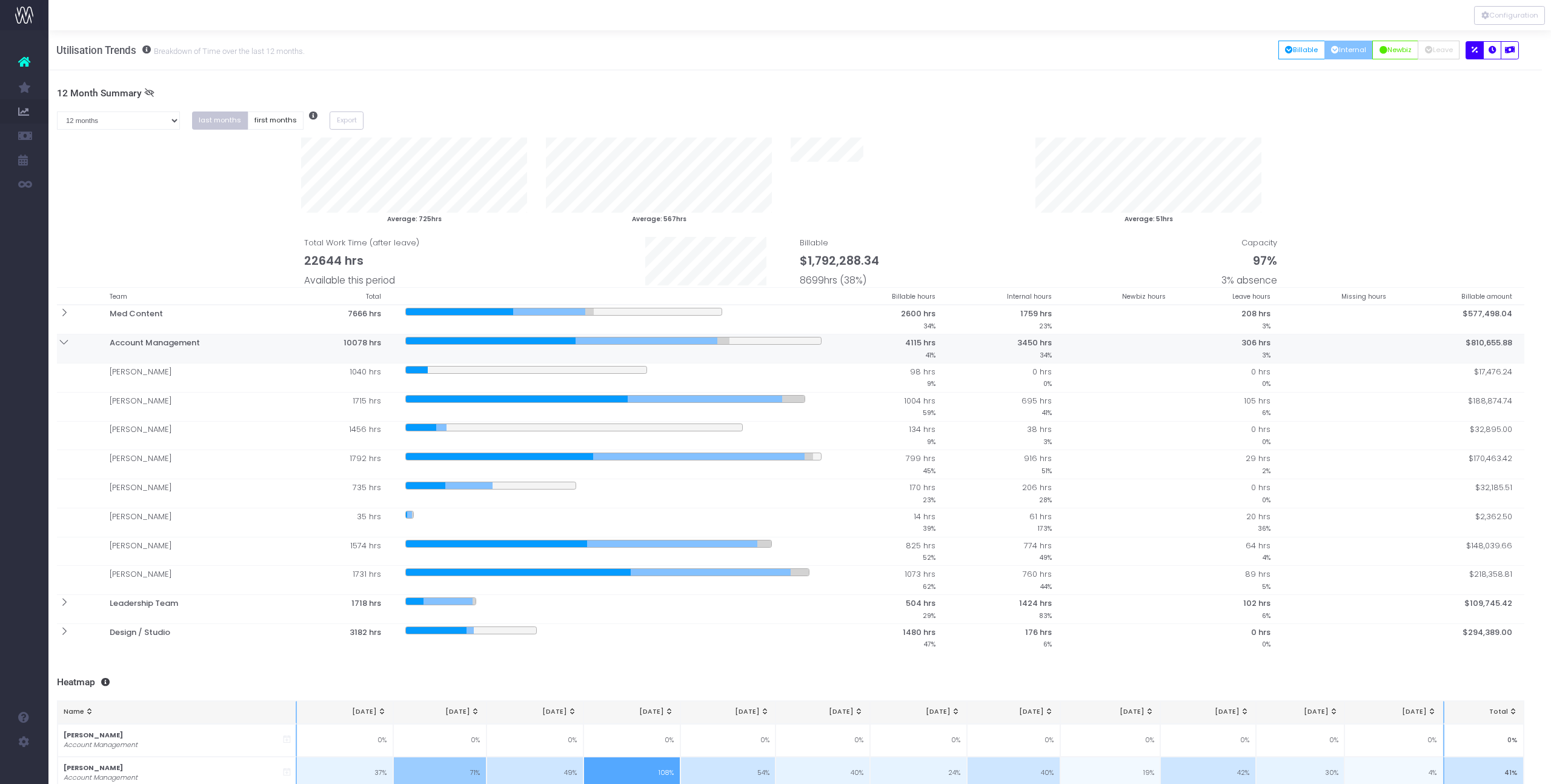
click at [63, 346] on icon at bounding box center [64, 342] width 10 height 10
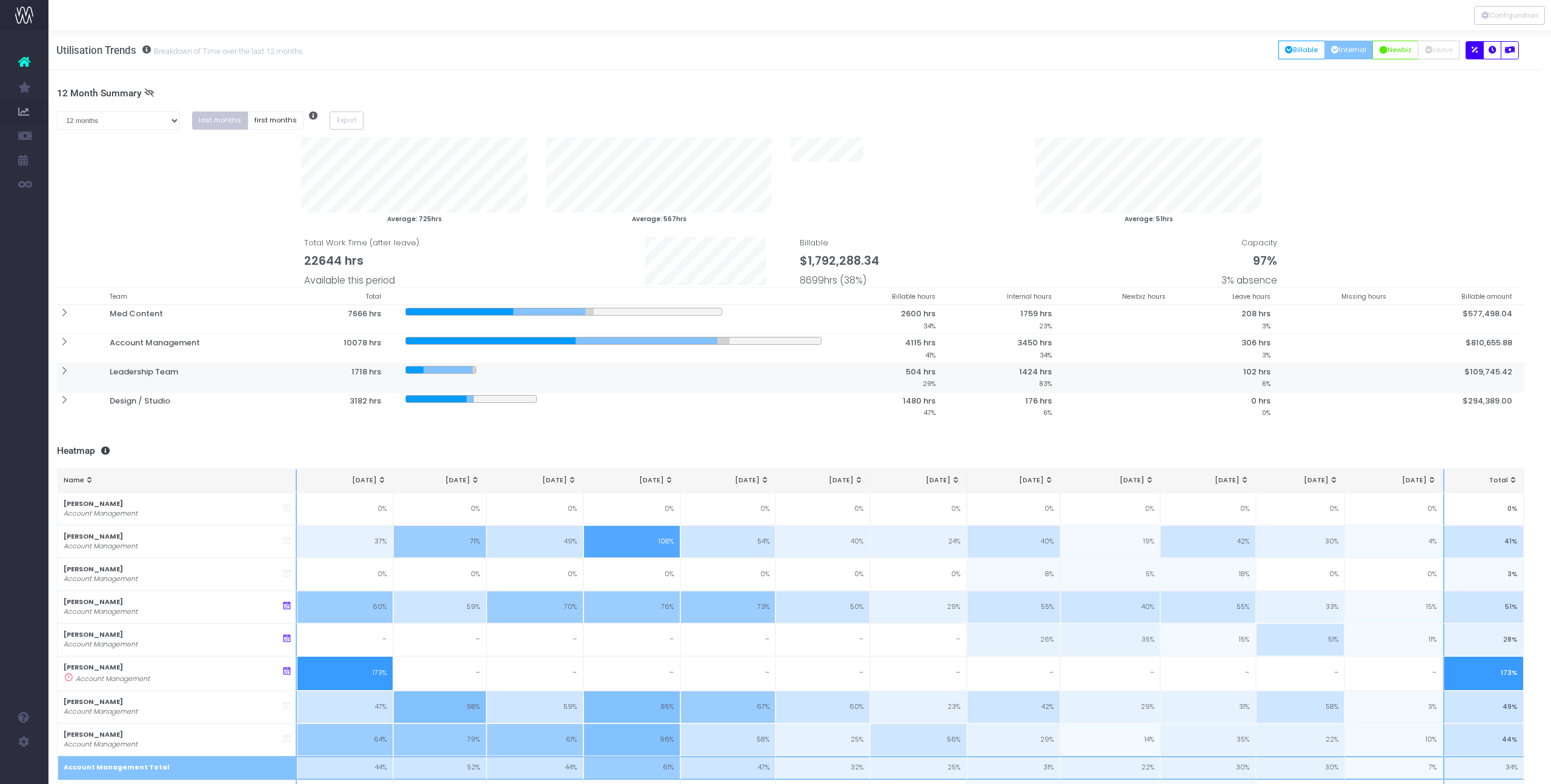
click at [64, 372] on icon at bounding box center [64, 371] width 10 height 10
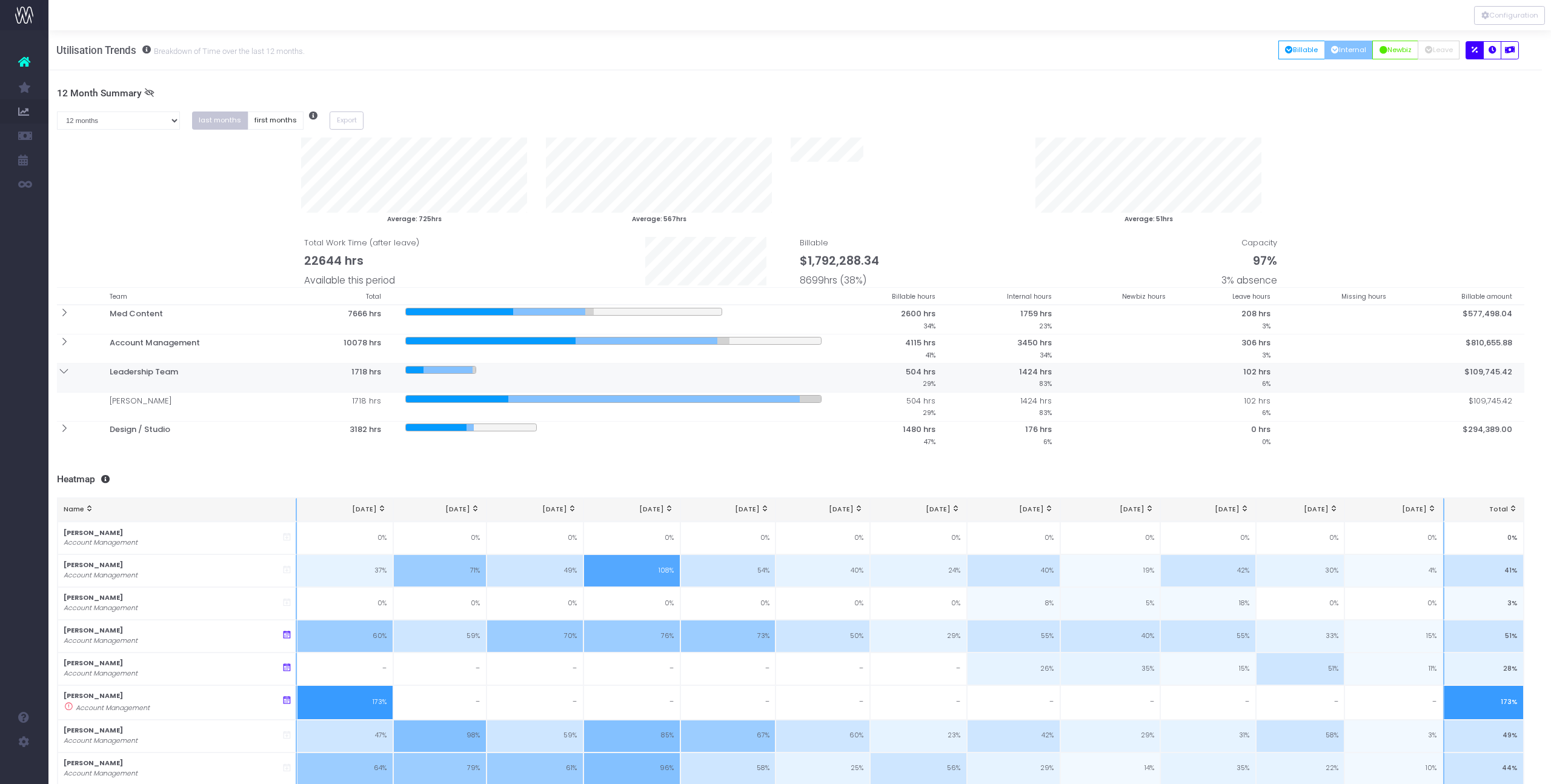
click at [64, 372] on icon at bounding box center [64, 371] width 10 height 10
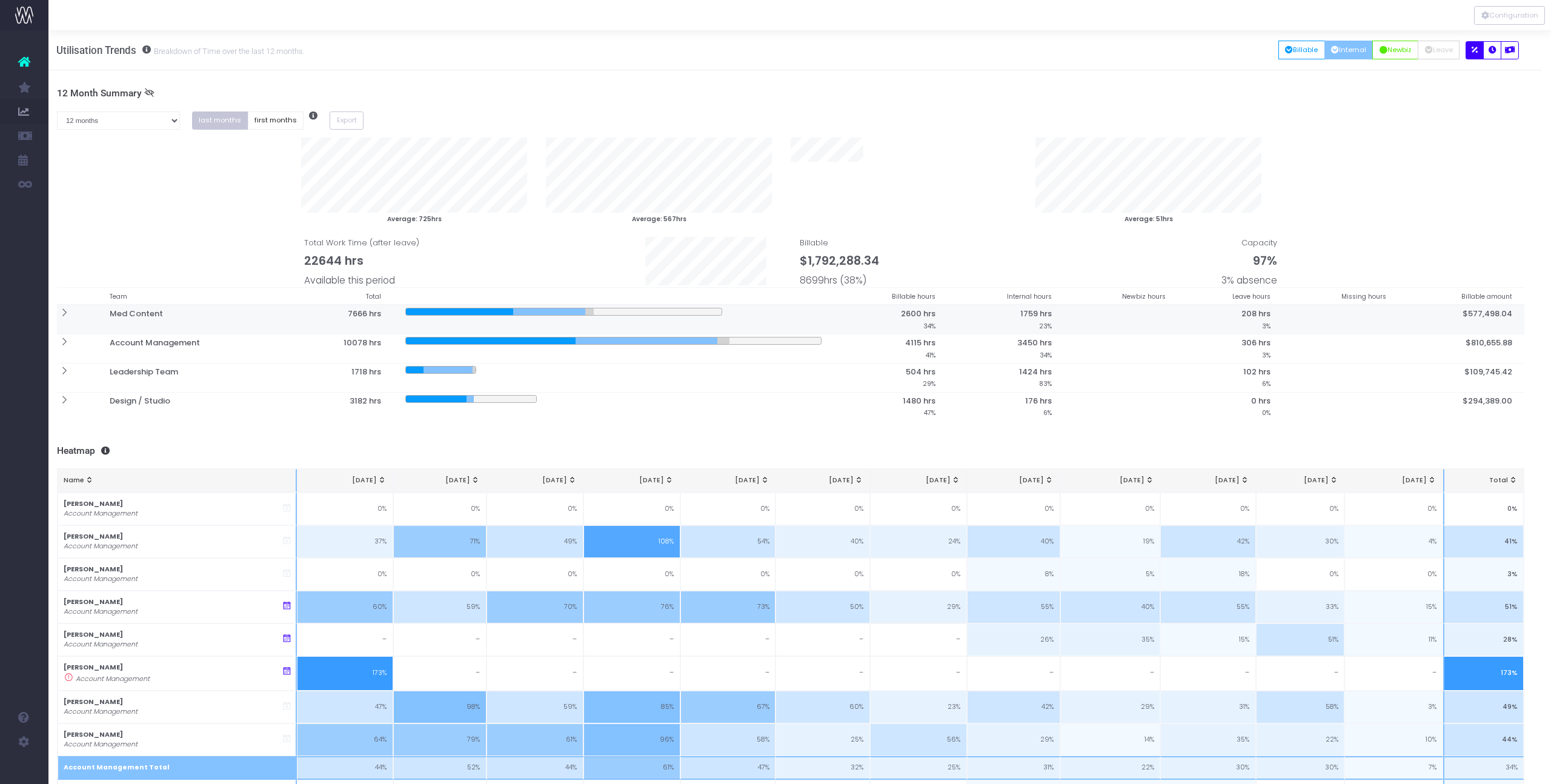
click at [67, 312] on icon at bounding box center [64, 313] width 10 height 10
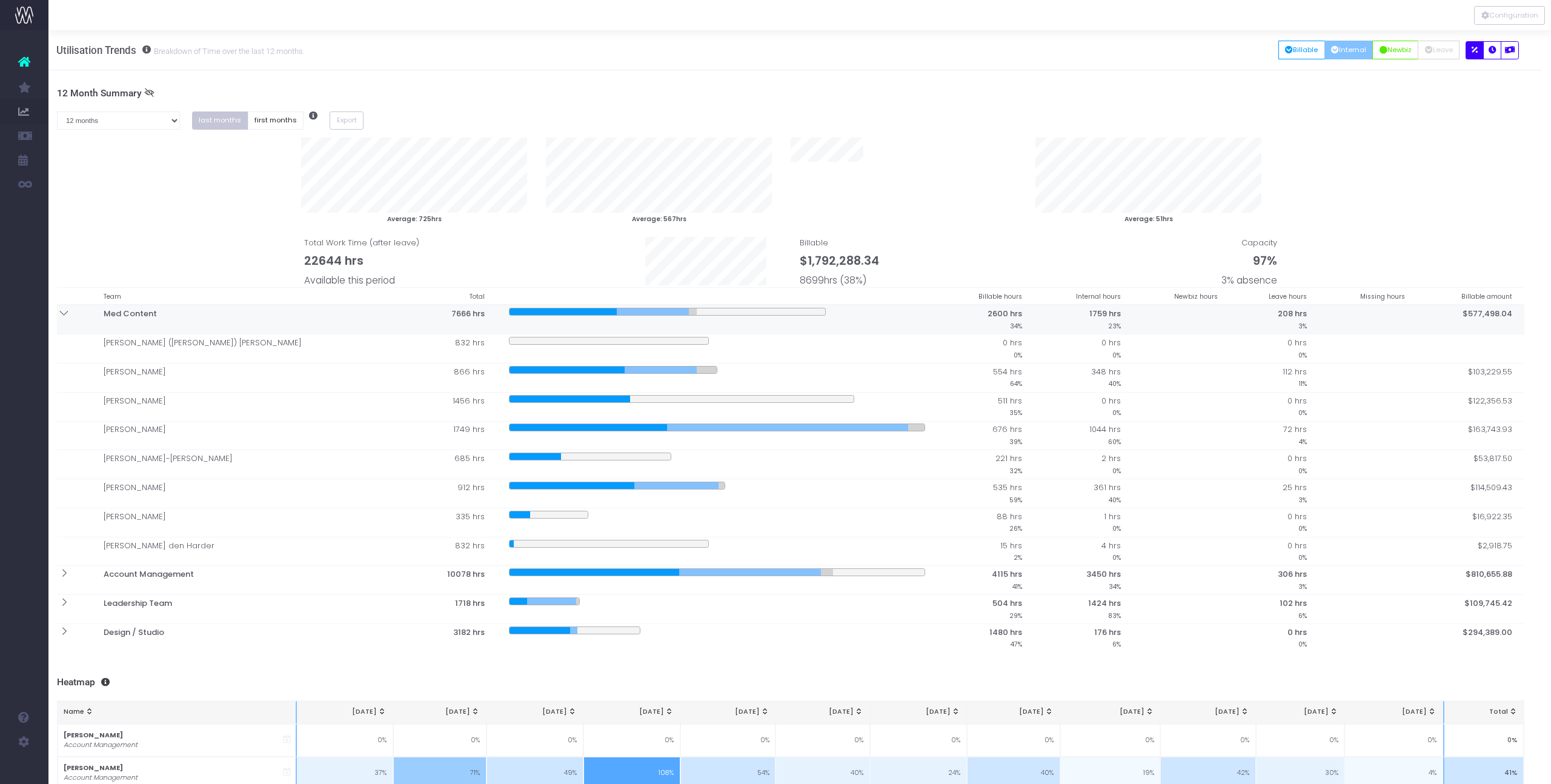
click at [67, 312] on icon at bounding box center [64, 313] width 10 height 10
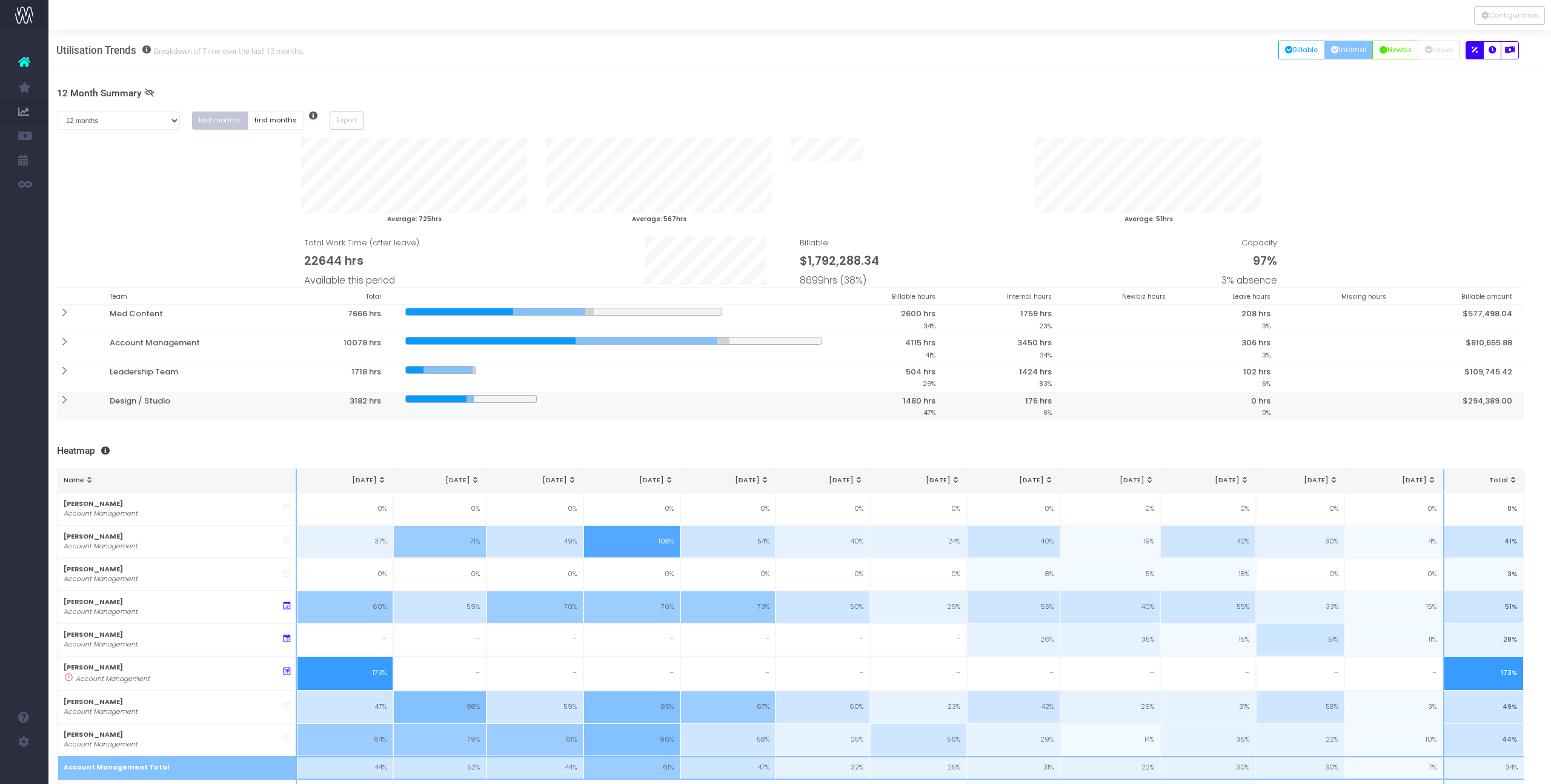
click at [70, 401] on th at bounding box center [77, 406] width 41 height 29
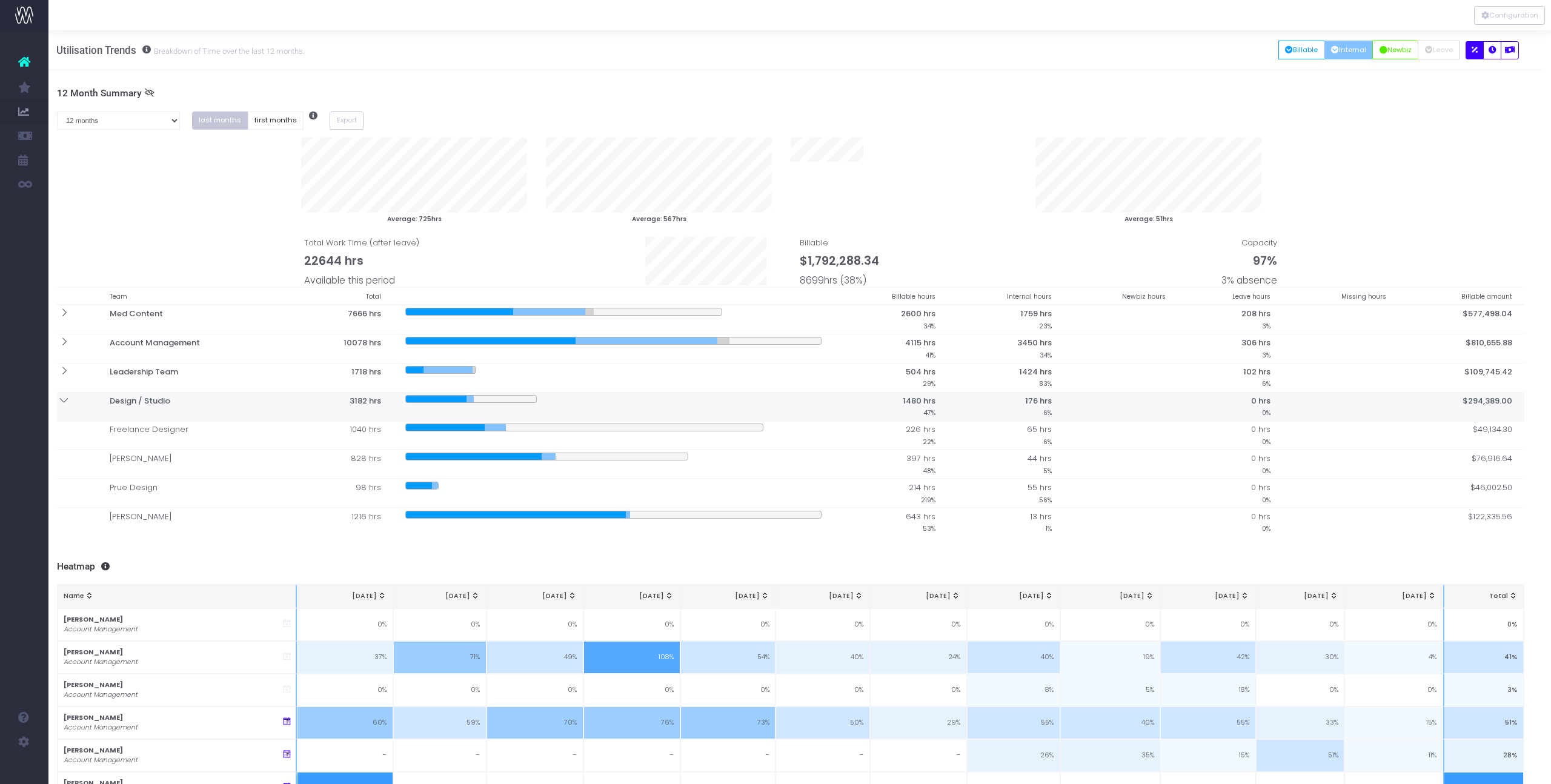
click at [70, 401] on th at bounding box center [77, 406] width 41 height 29
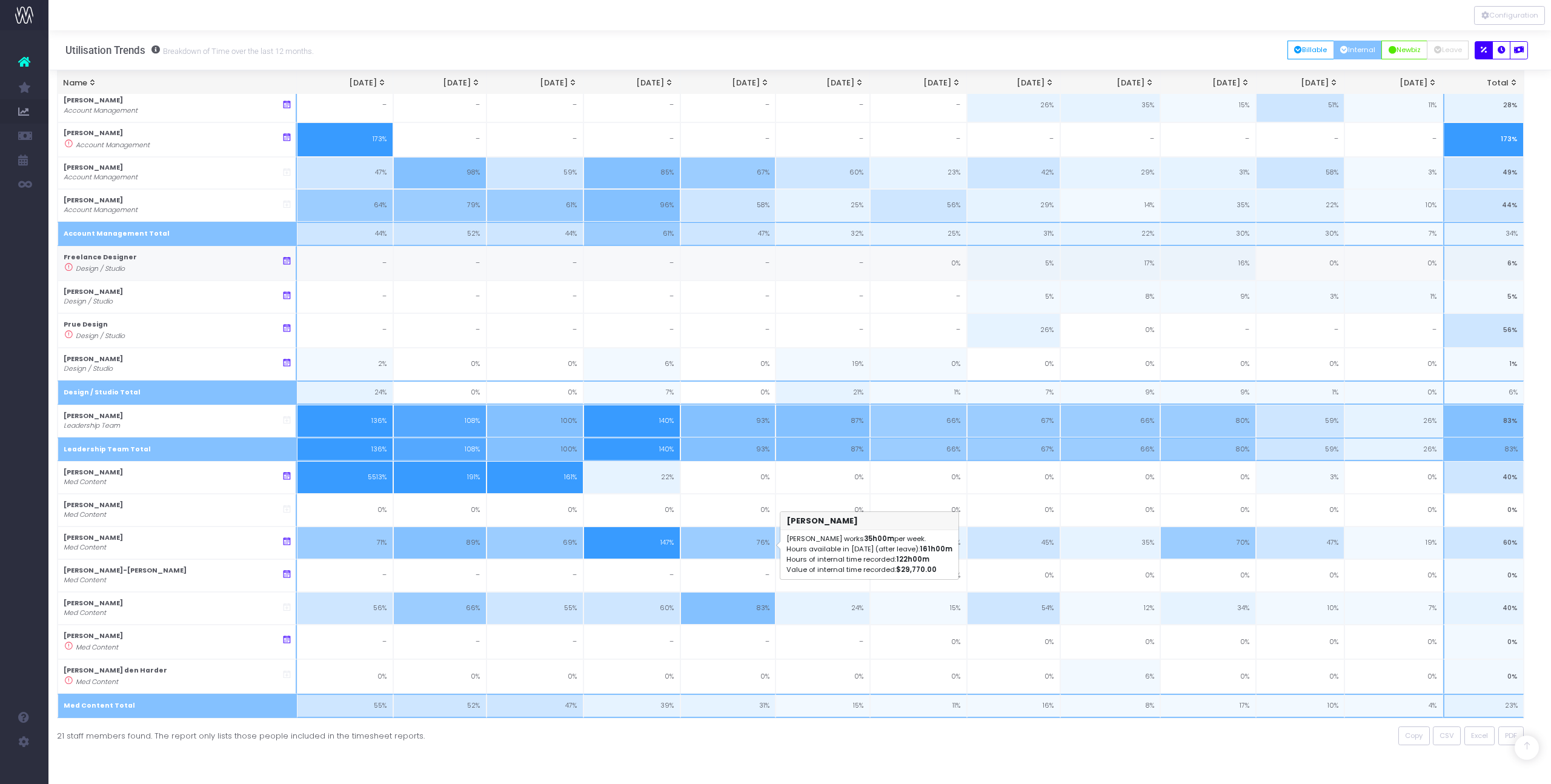
scroll to position [500, 9]
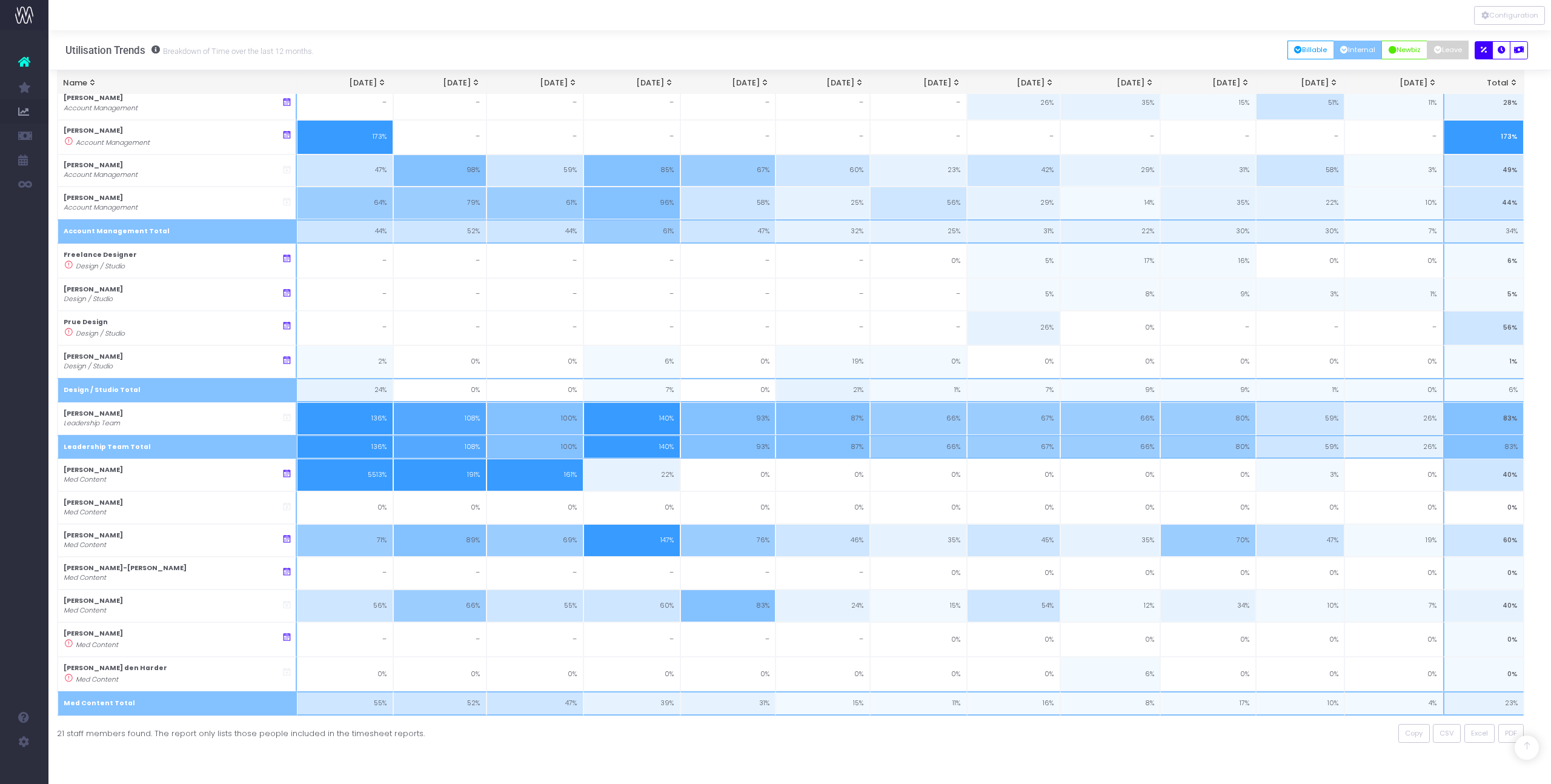
click at [1439, 52] on button "Leave" at bounding box center [1448, 50] width 42 height 19
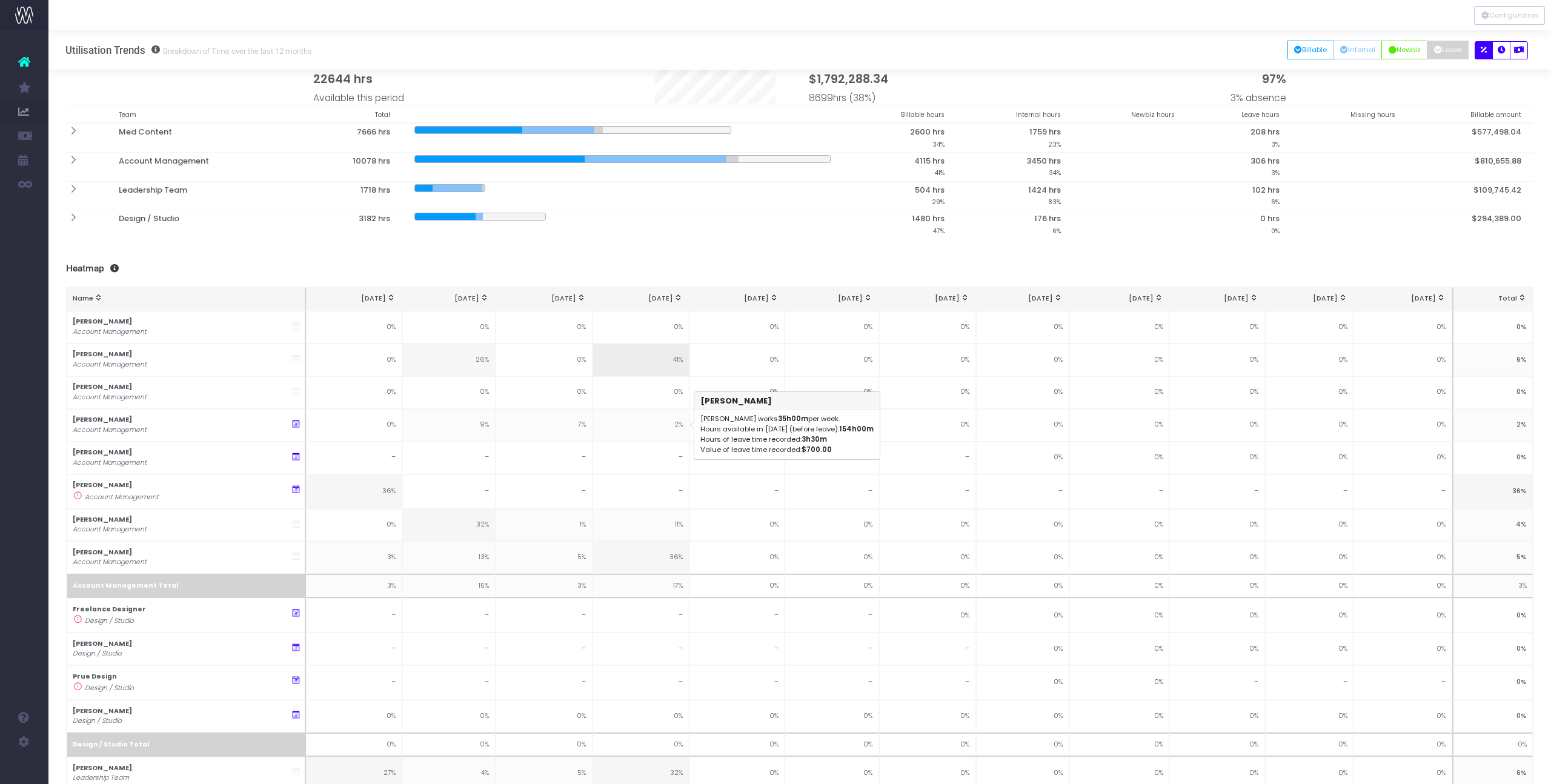
scroll to position [0, 0]
